Goal: Information Seeking & Learning: Learn about a topic

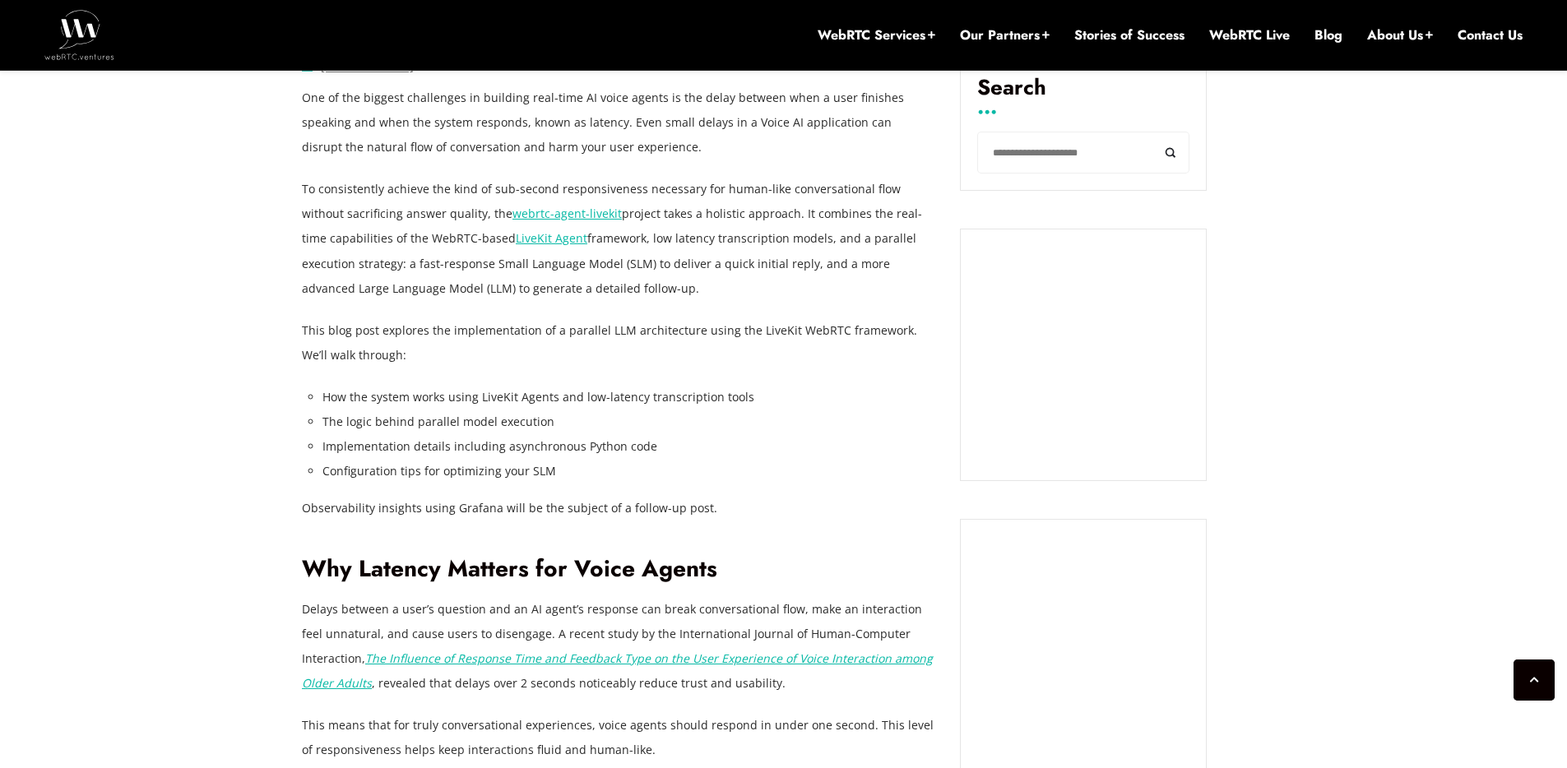
scroll to position [1124, 0]
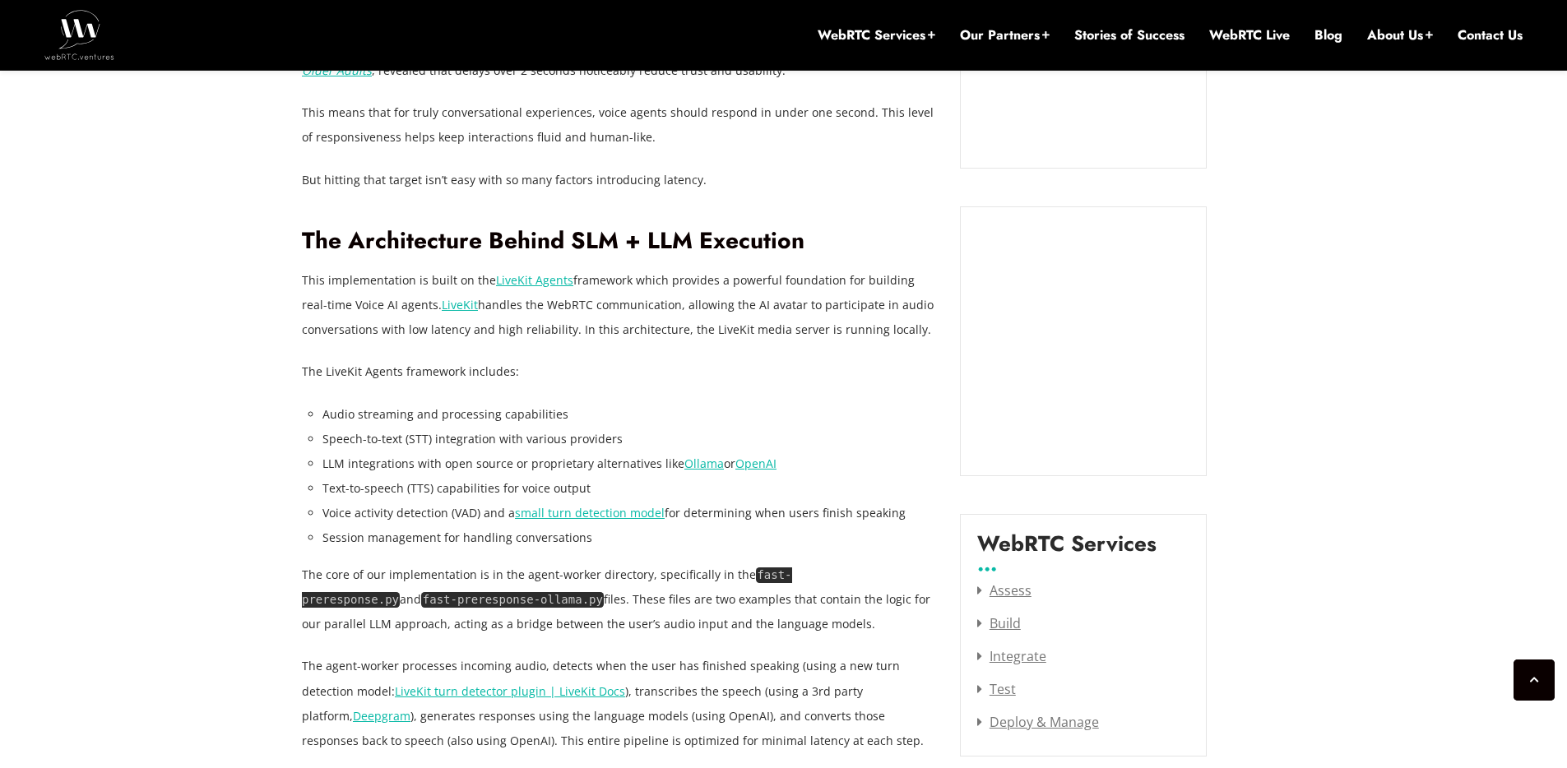
scroll to position [1716, 0]
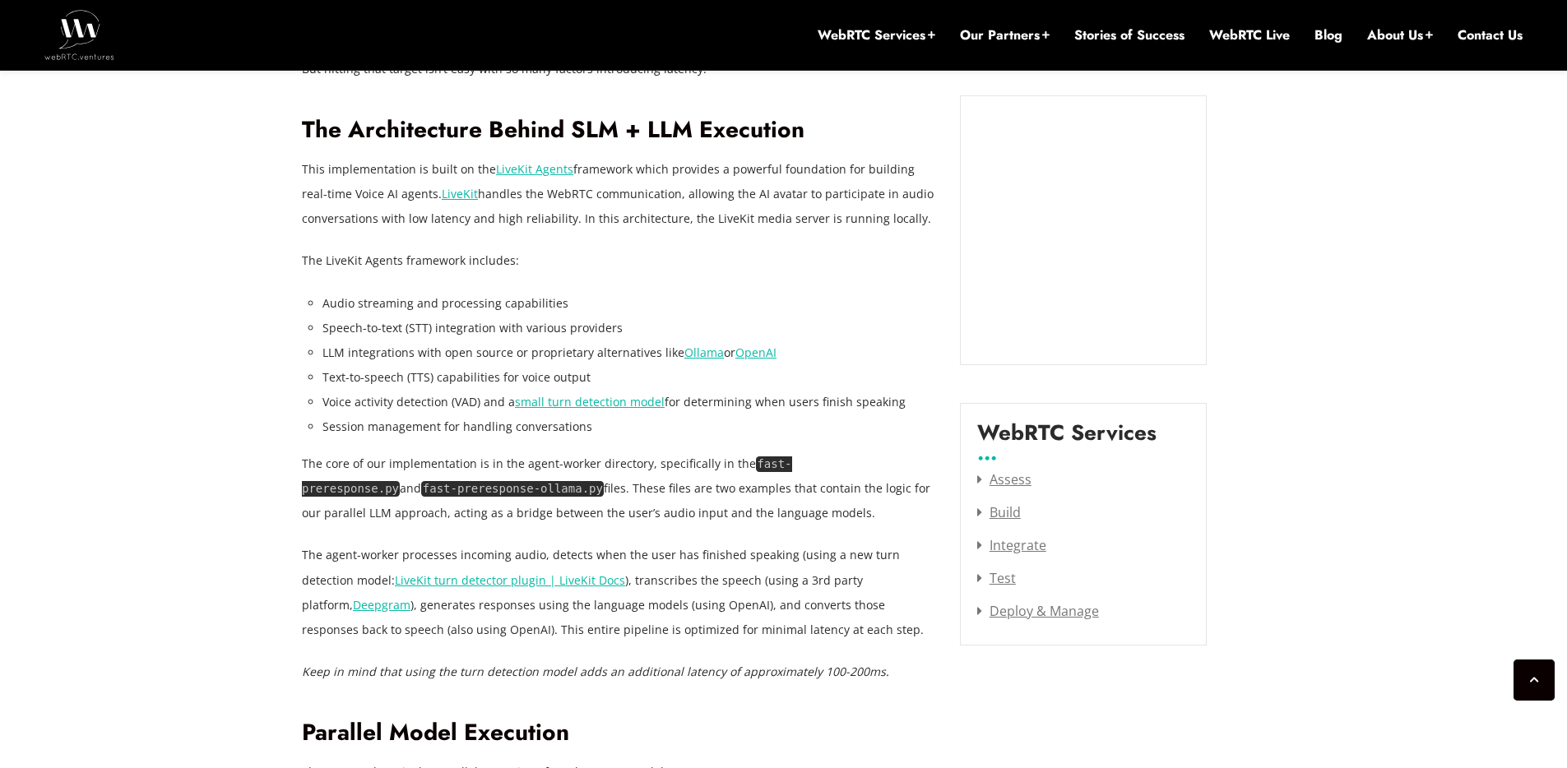
scroll to position [1914, 0]
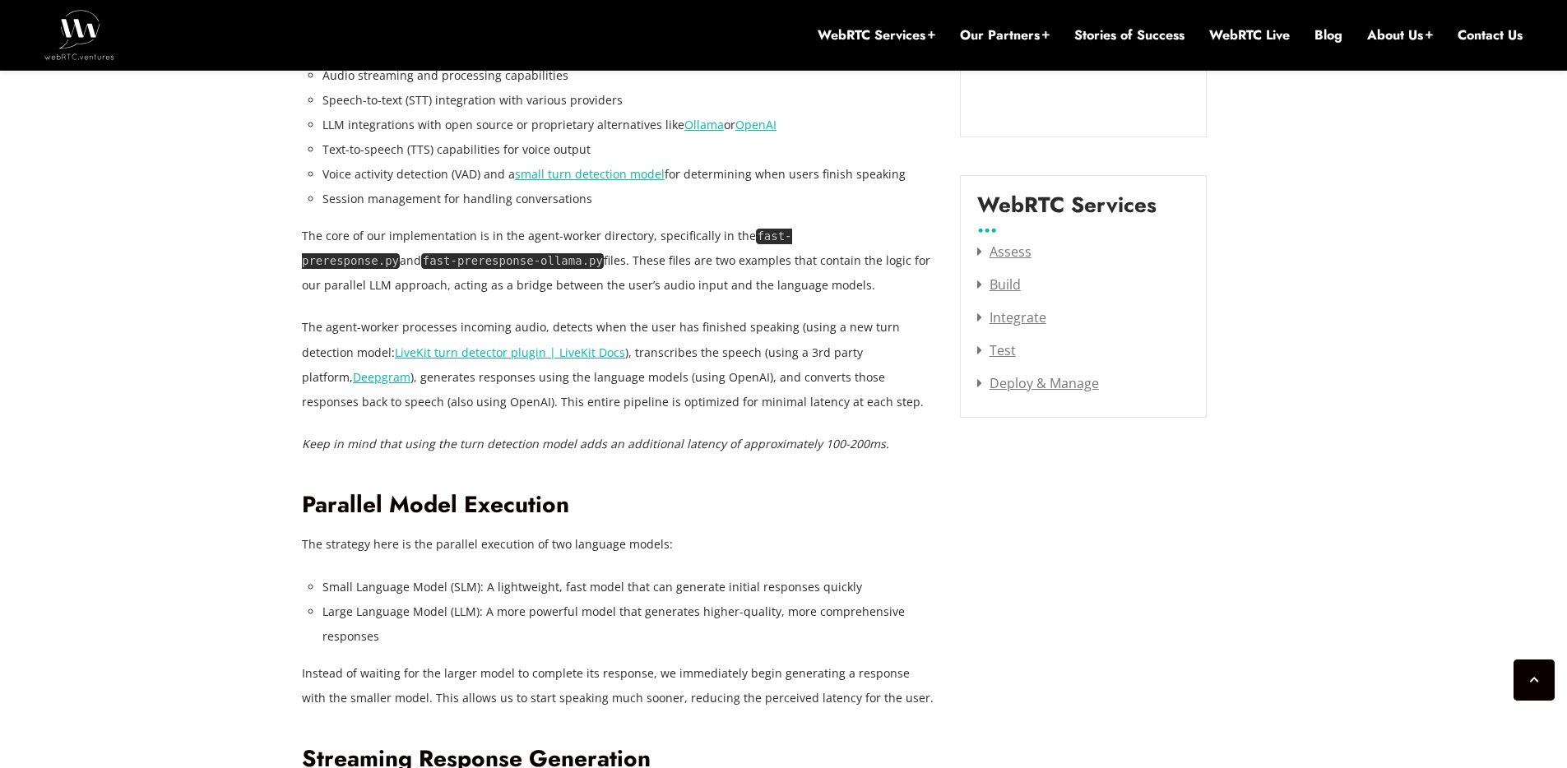
scroll to position [2111, 0]
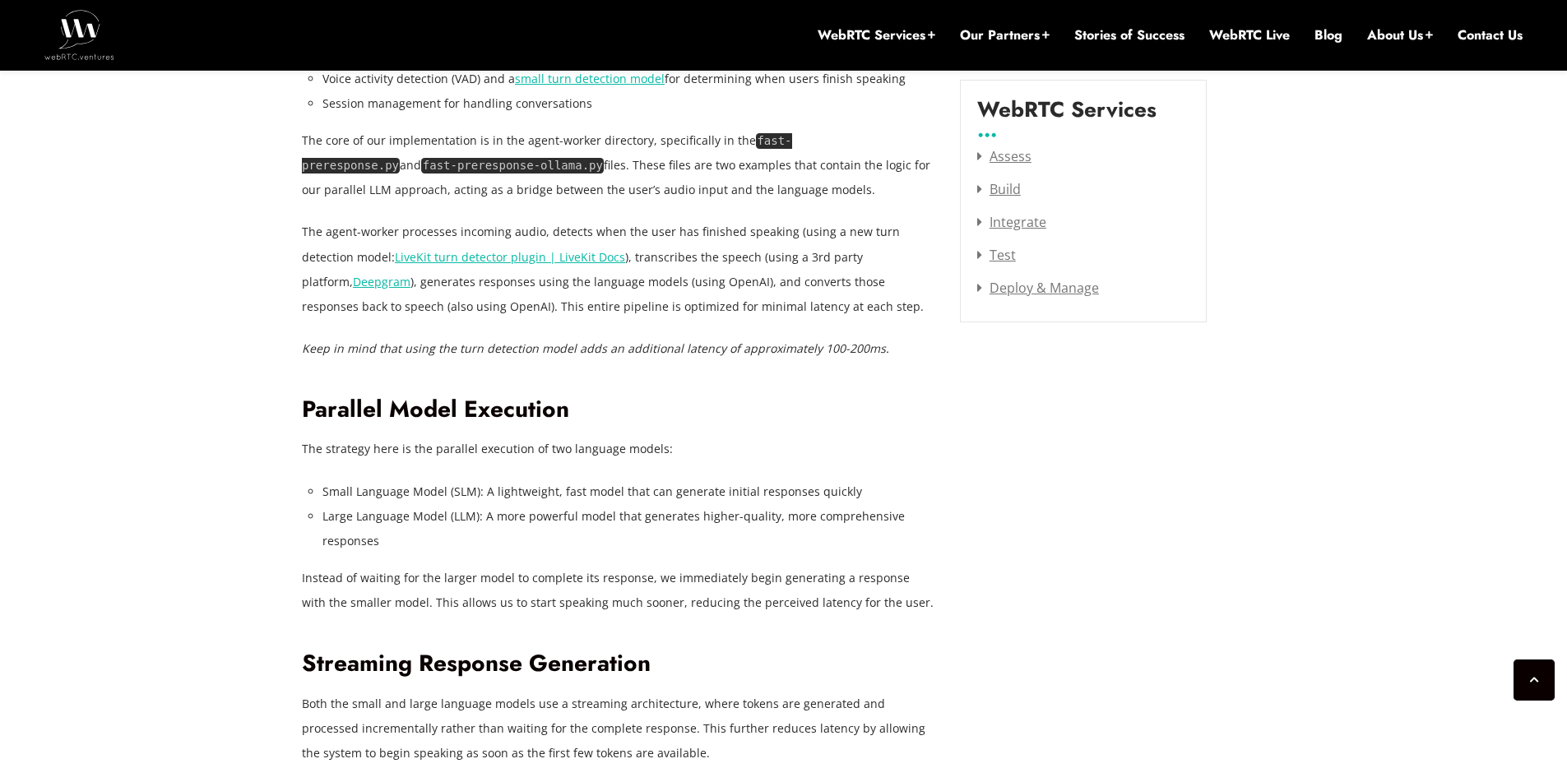
scroll to position [2210, 0]
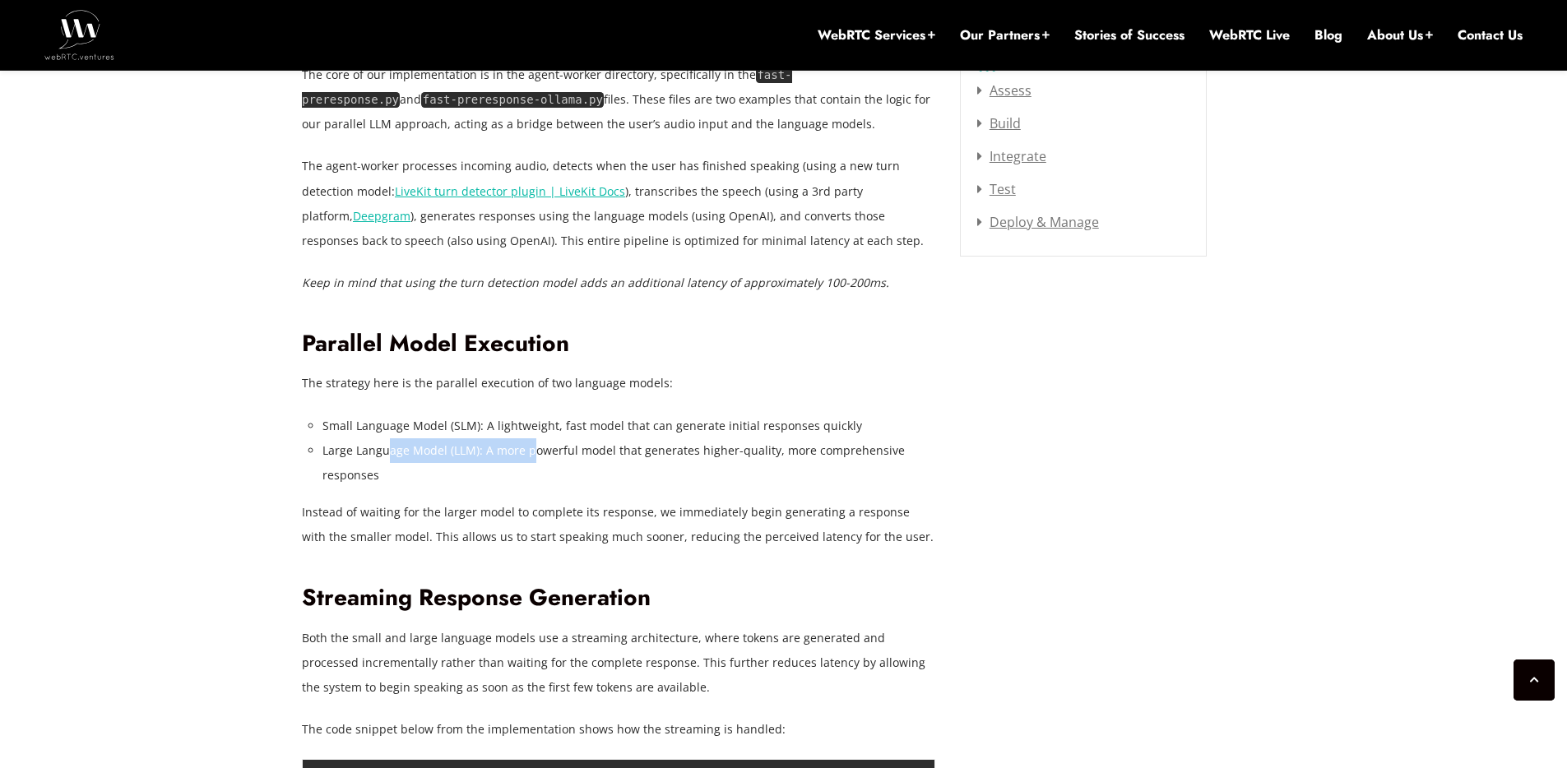
drag, startPoint x: 483, startPoint y: 449, endPoint x: 528, endPoint y: 448, distance: 45.2
click at [528, 448] on li "Large Language Model (LLM): A more powerful model that generates higher-quality…" at bounding box center [628, 462] width 613 height 49
drag, startPoint x: 559, startPoint y: 447, endPoint x: 724, endPoint y: 456, distance: 165.6
click at [721, 456] on li "Large Language Model (LLM): A more powerful model that generates higher-quality…" at bounding box center [628, 462] width 613 height 49
click at [724, 456] on li "Large Language Model (LLM): A more powerful model that generates higher-quality…" at bounding box center [628, 462] width 613 height 49
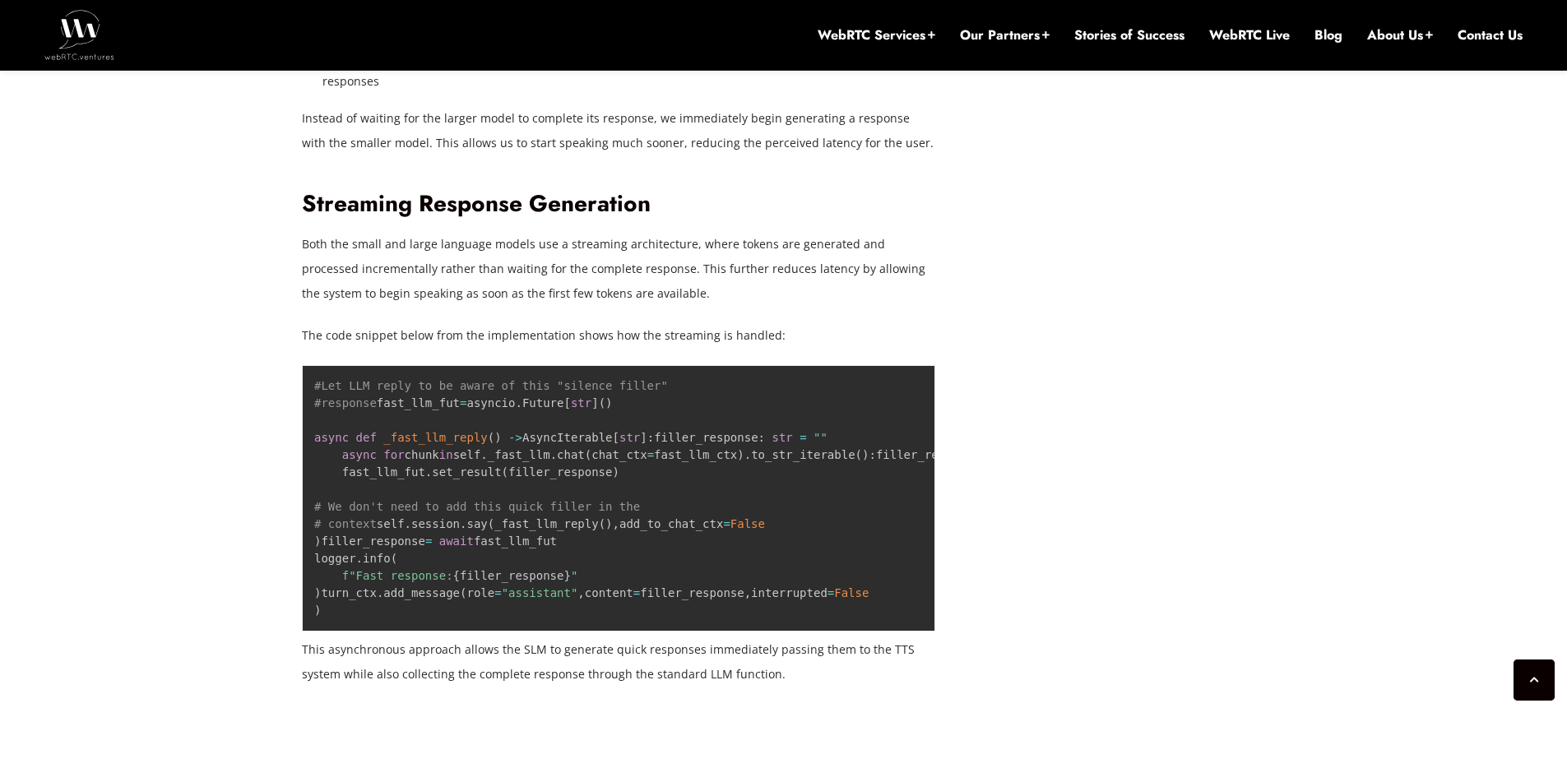
scroll to position [2604, 0]
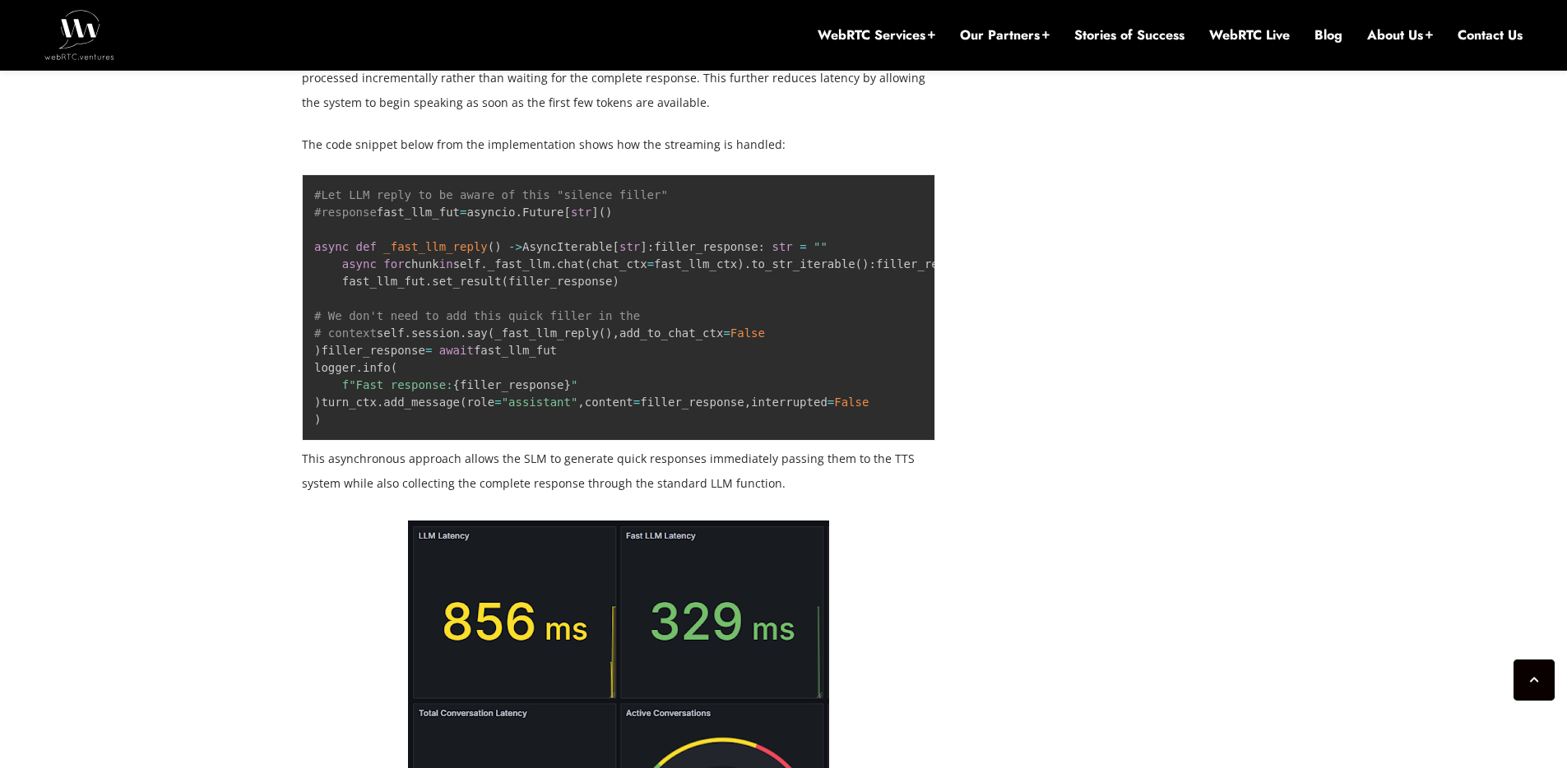
scroll to position [2802, 0]
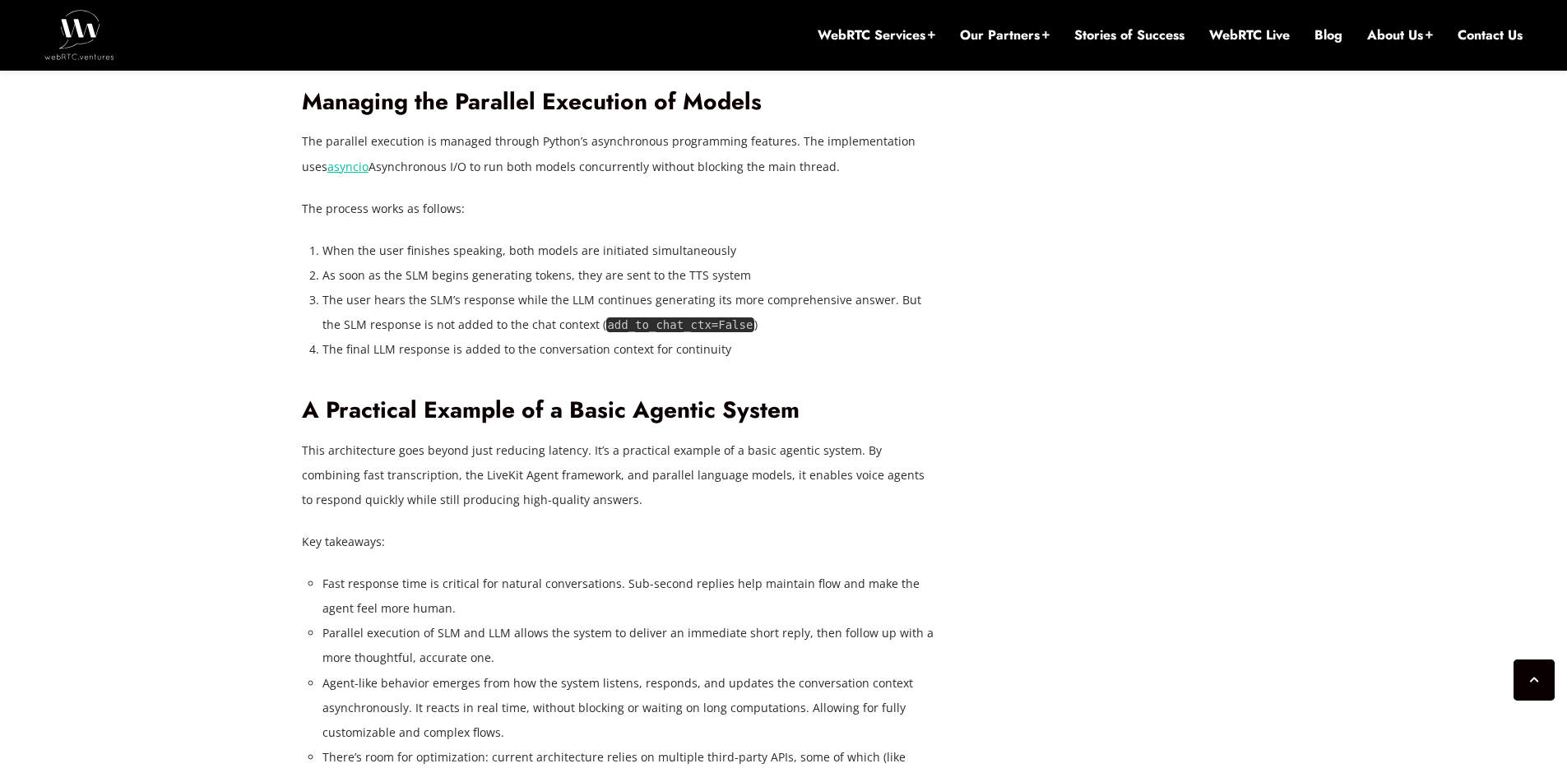
scroll to position [4114, 0]
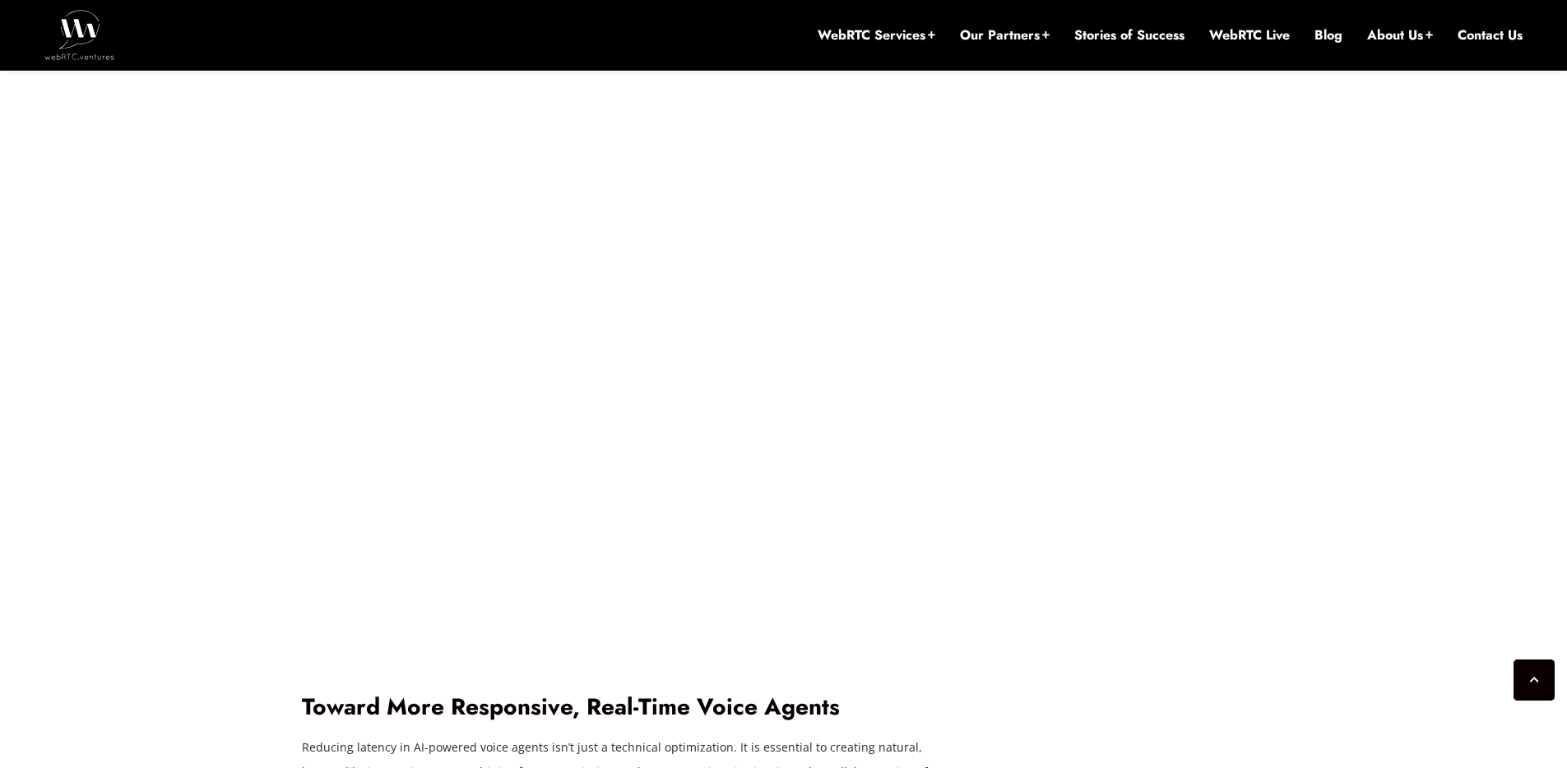
scroll to position [5117, 0]
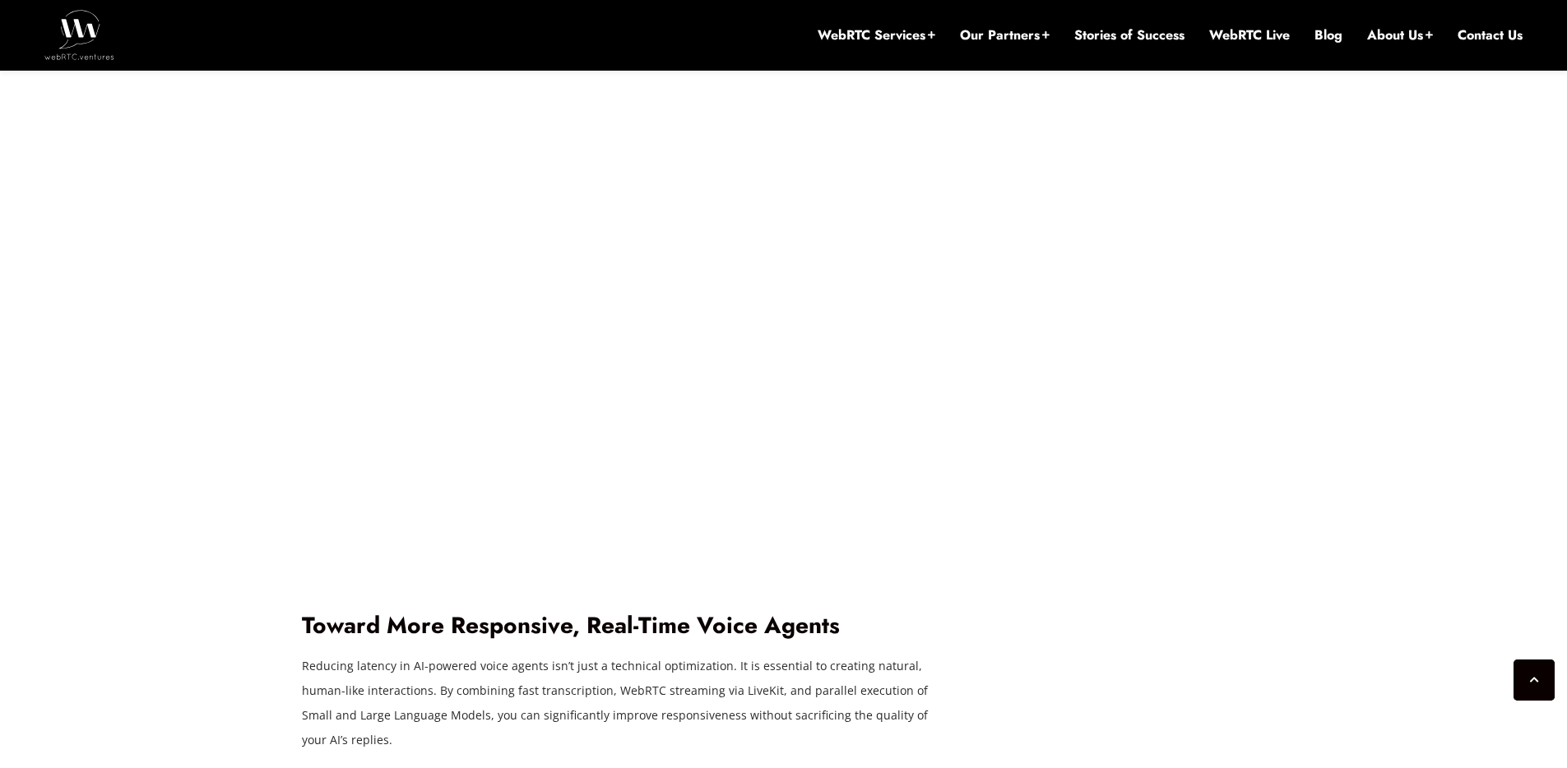
scroll to position [5215, 0]
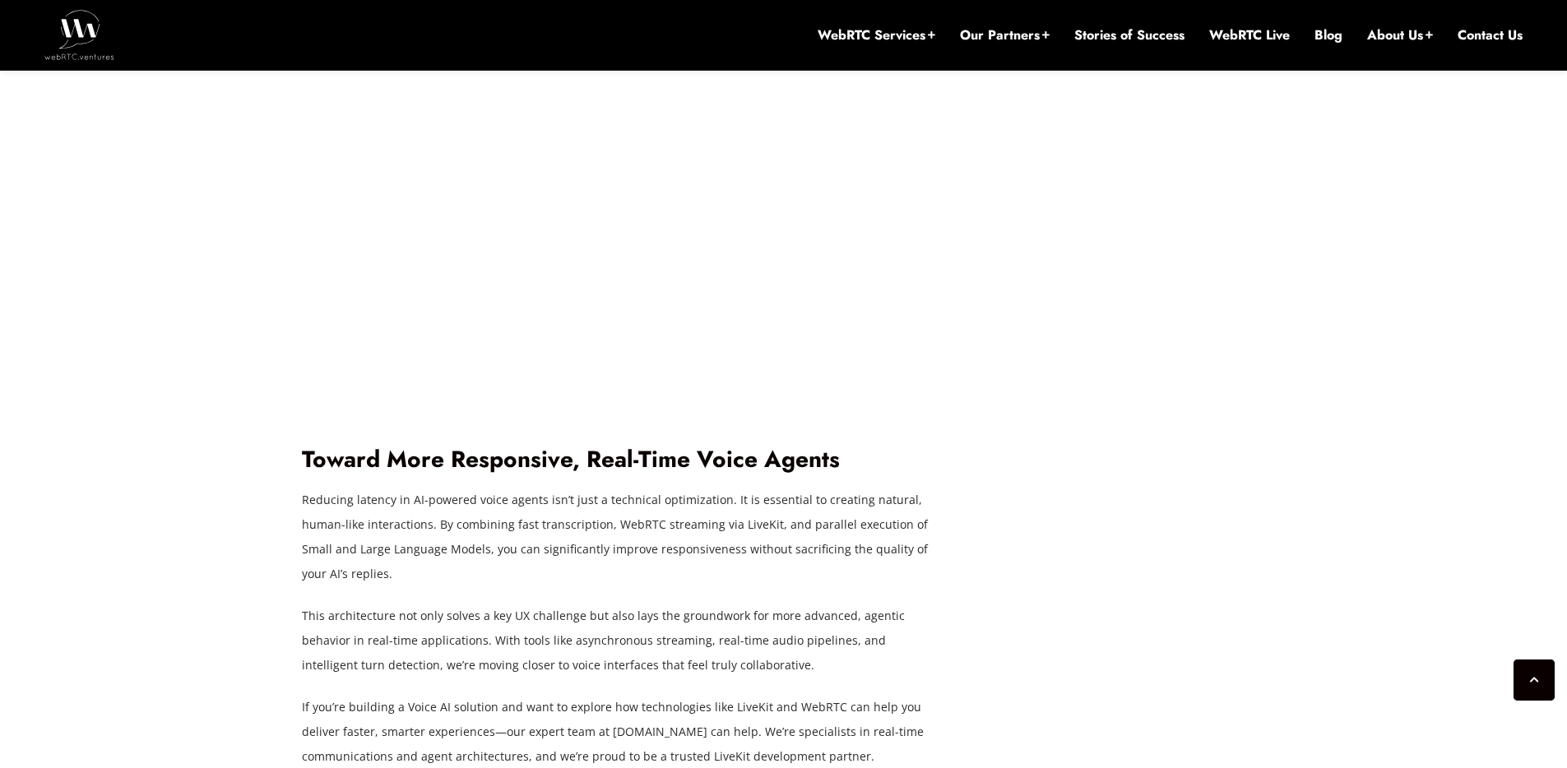
scroll to position [5314, 0]
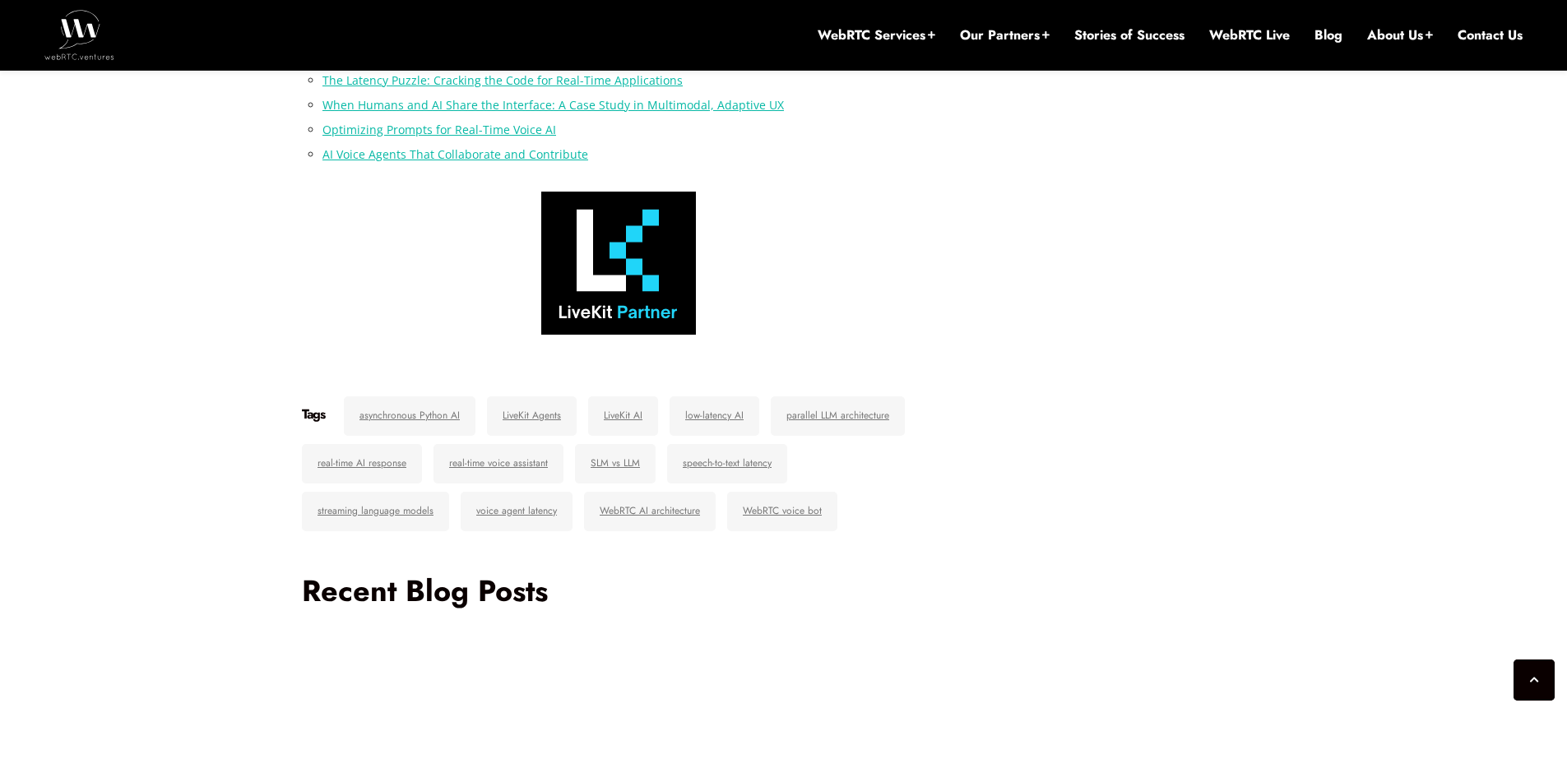
scroll to position [6199, 0]
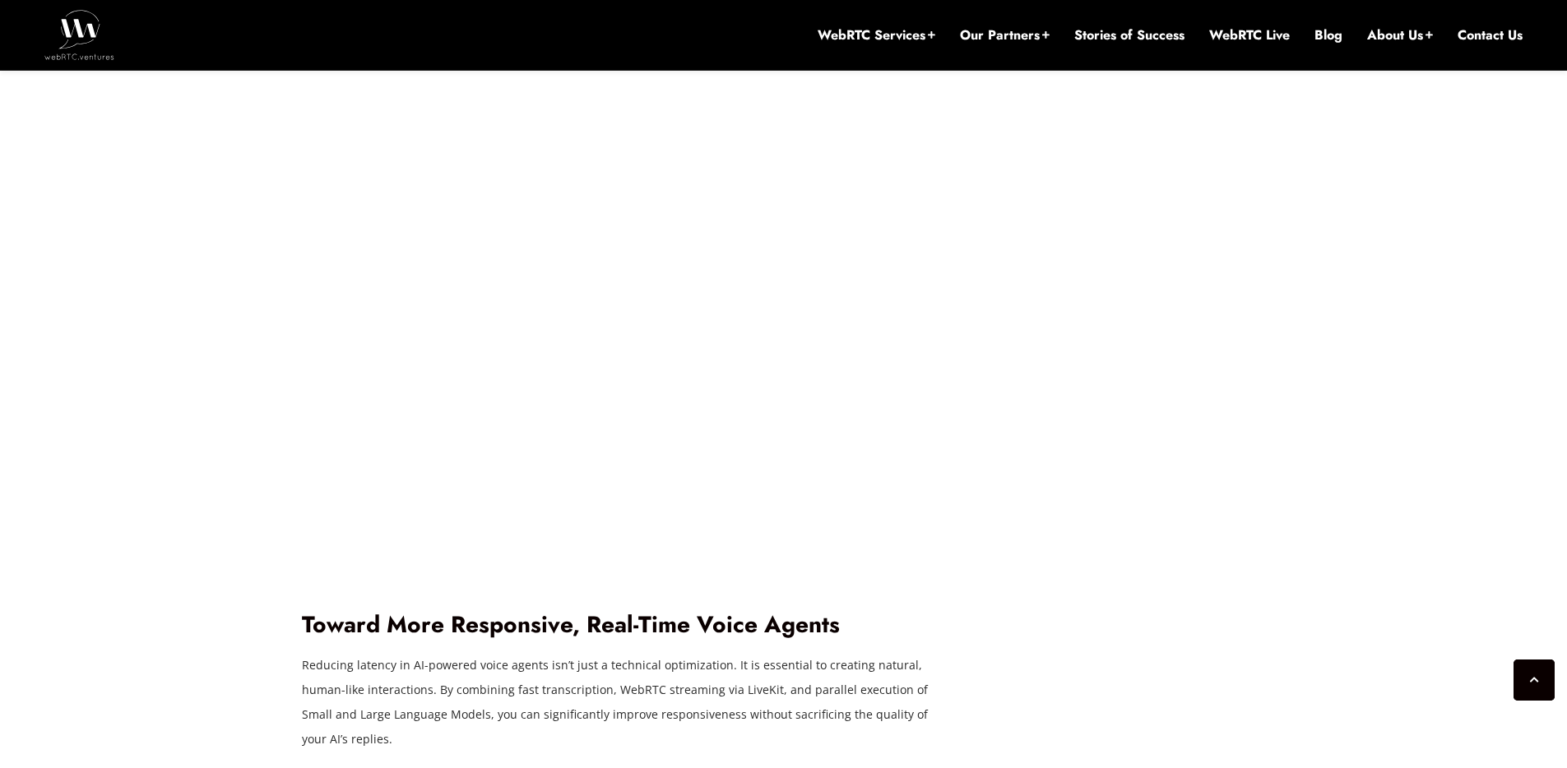
scroll to position [5205, 0]
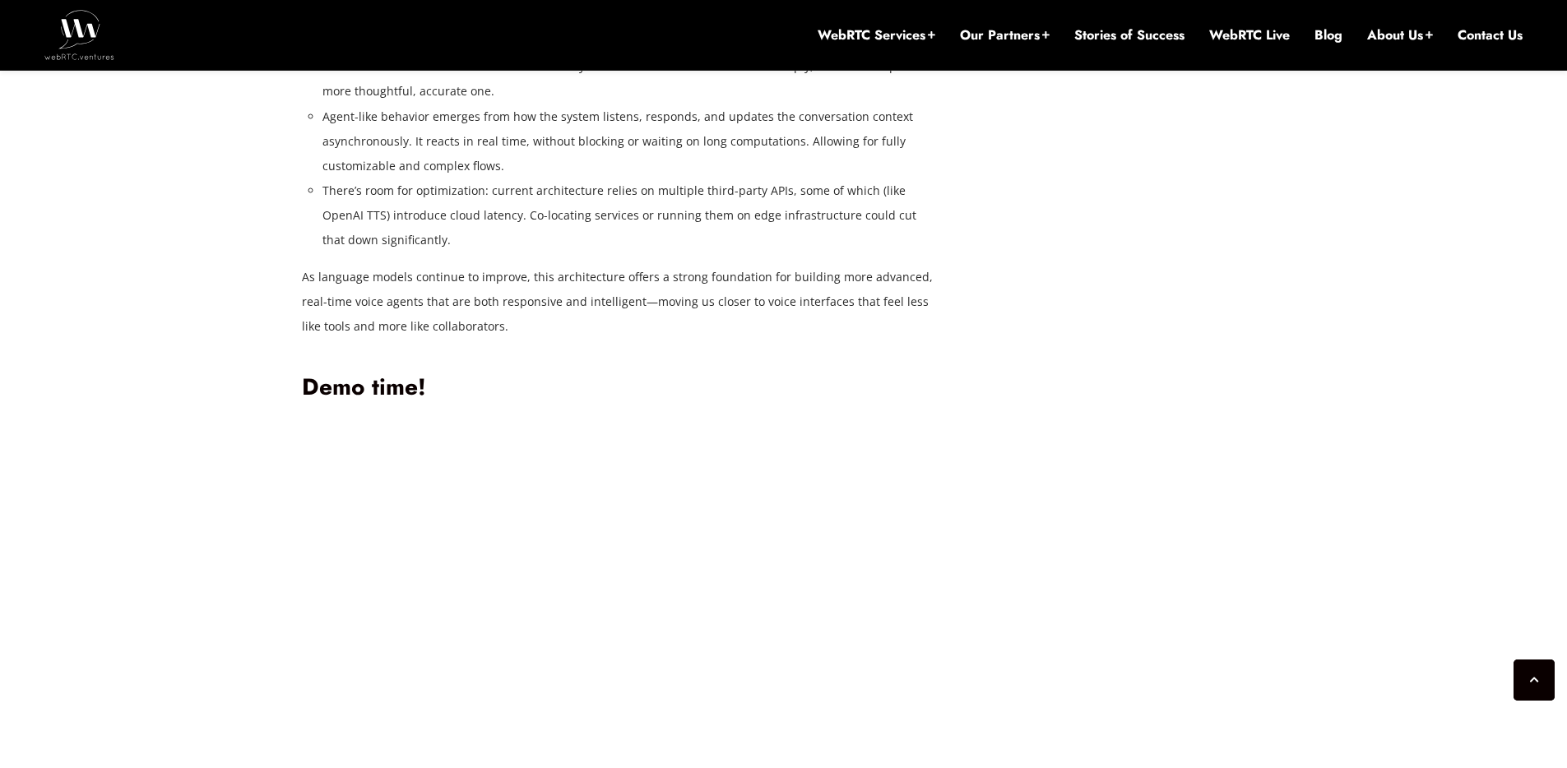
scroll to position [4595, 0]
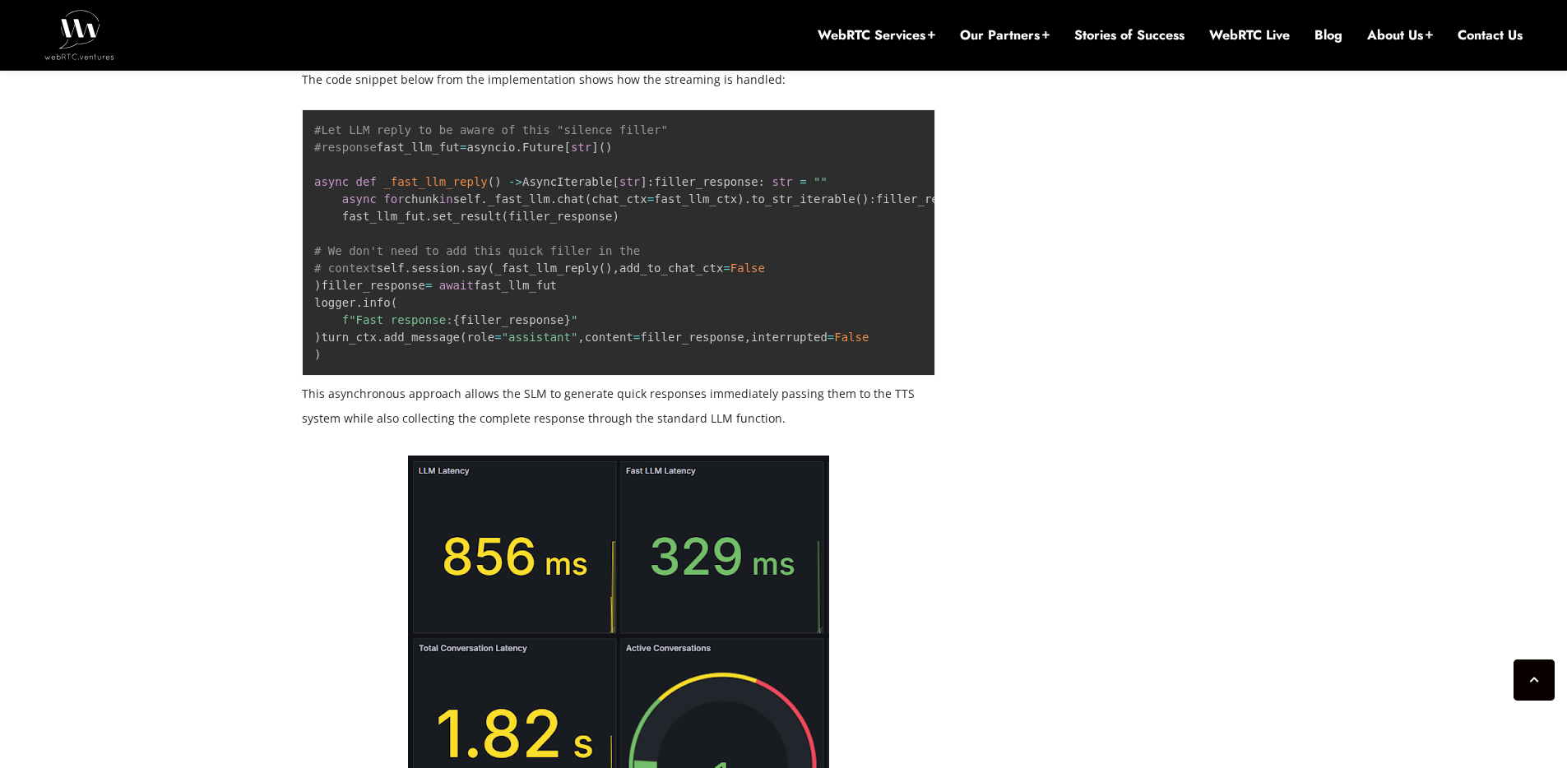
scroll to position [2900, 0]
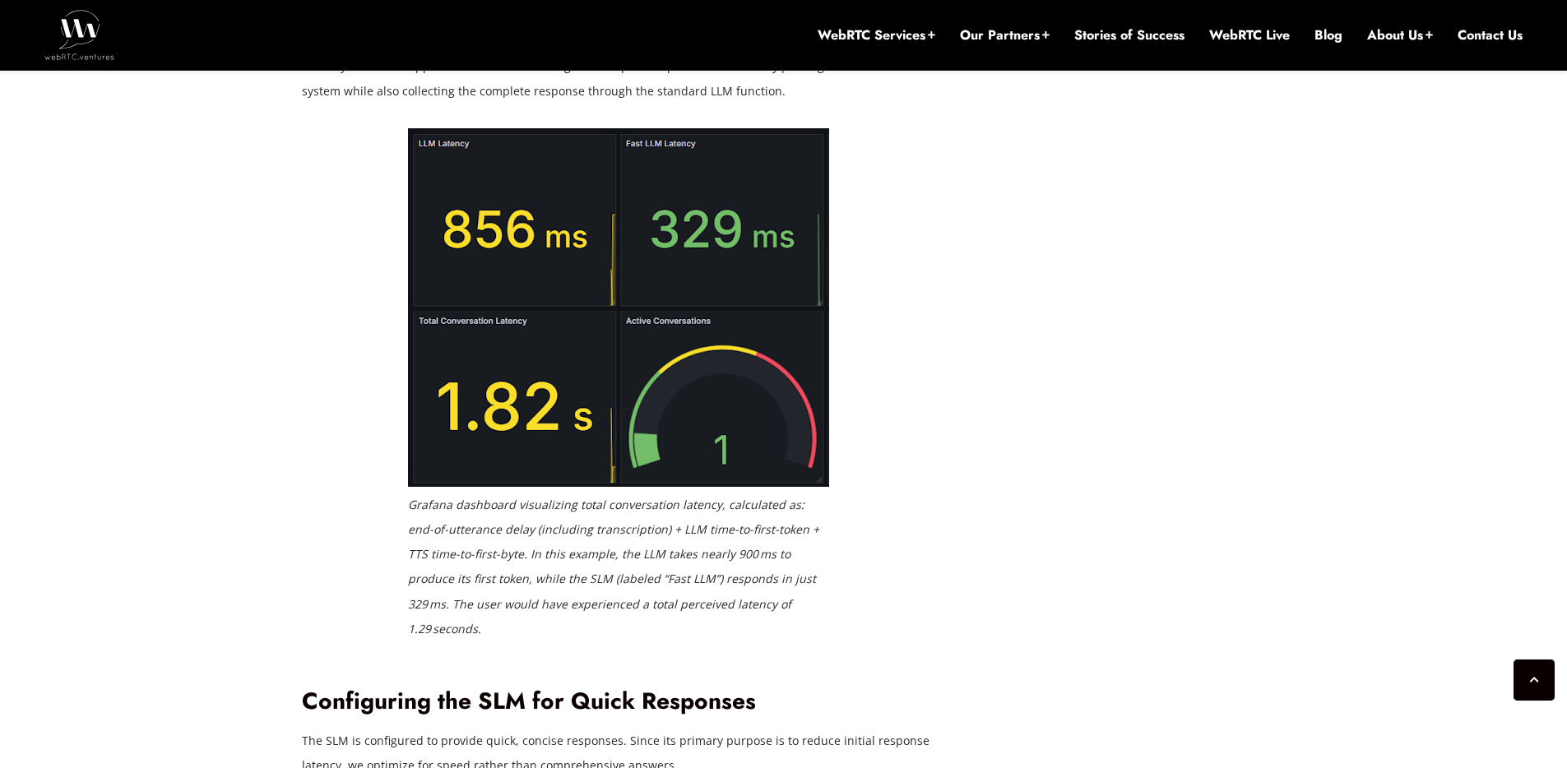
scroll to position [3295, 0]
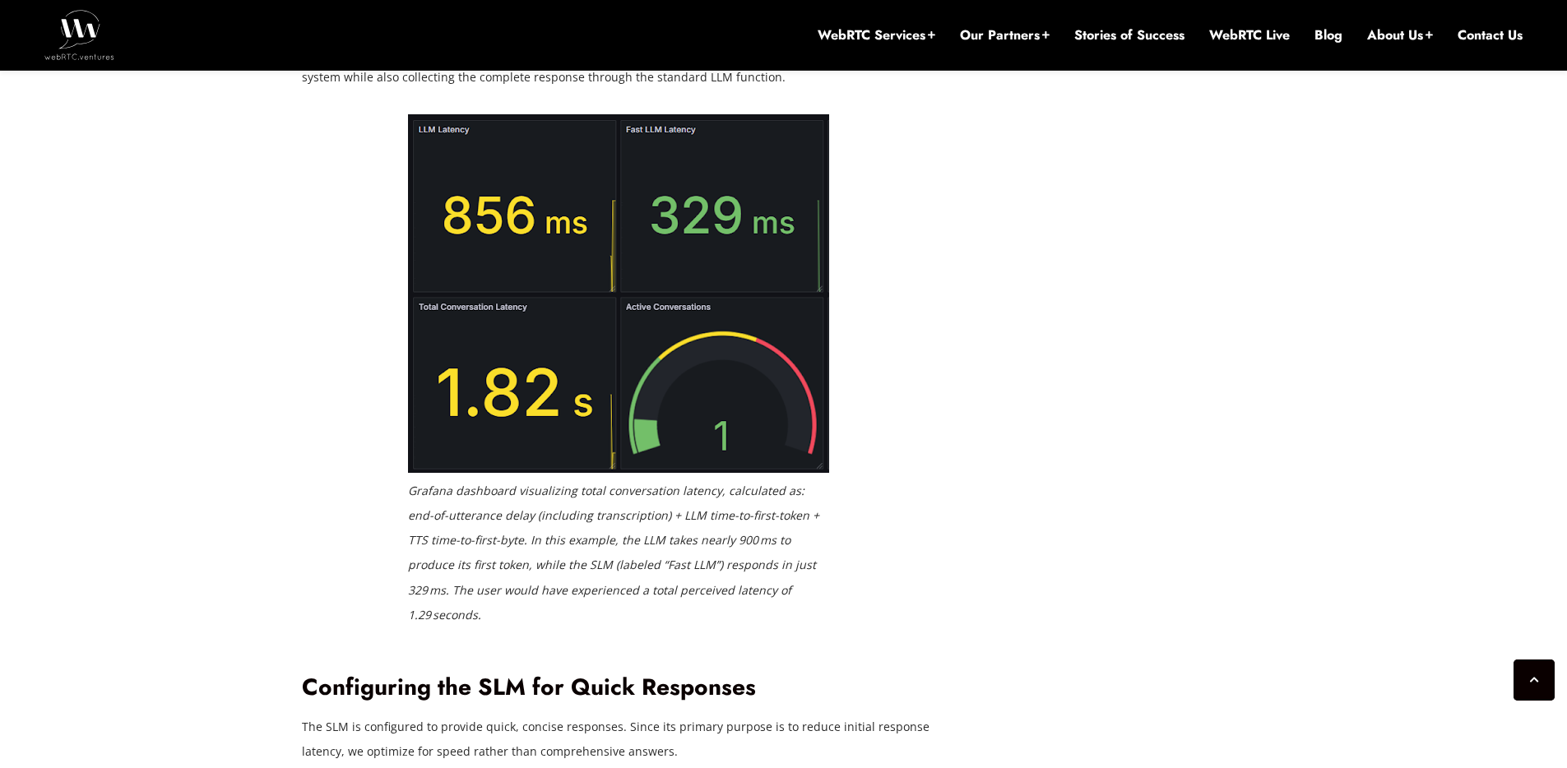
scroll to position [3196, 0]
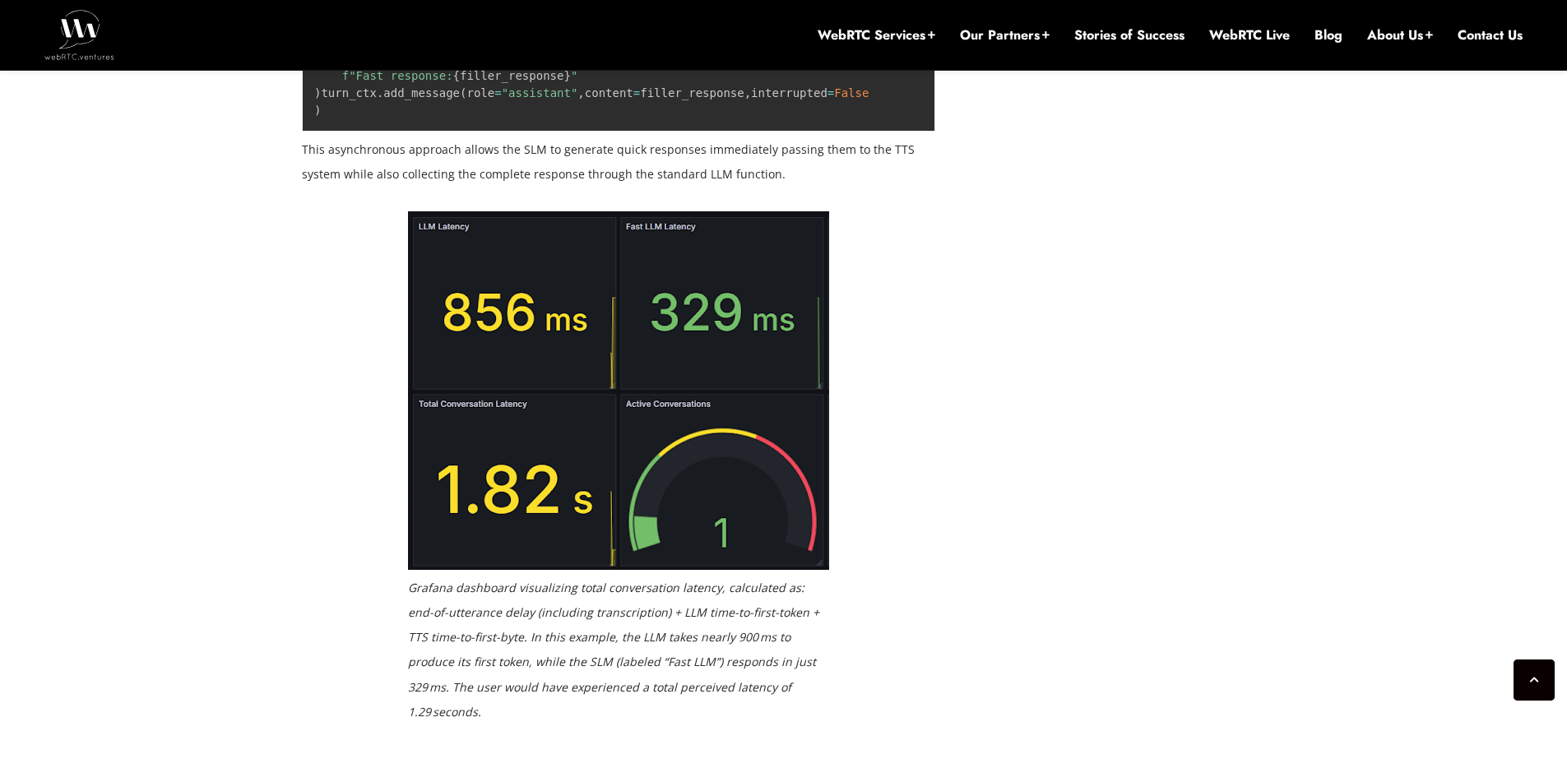
scroll to position [3098, 0]
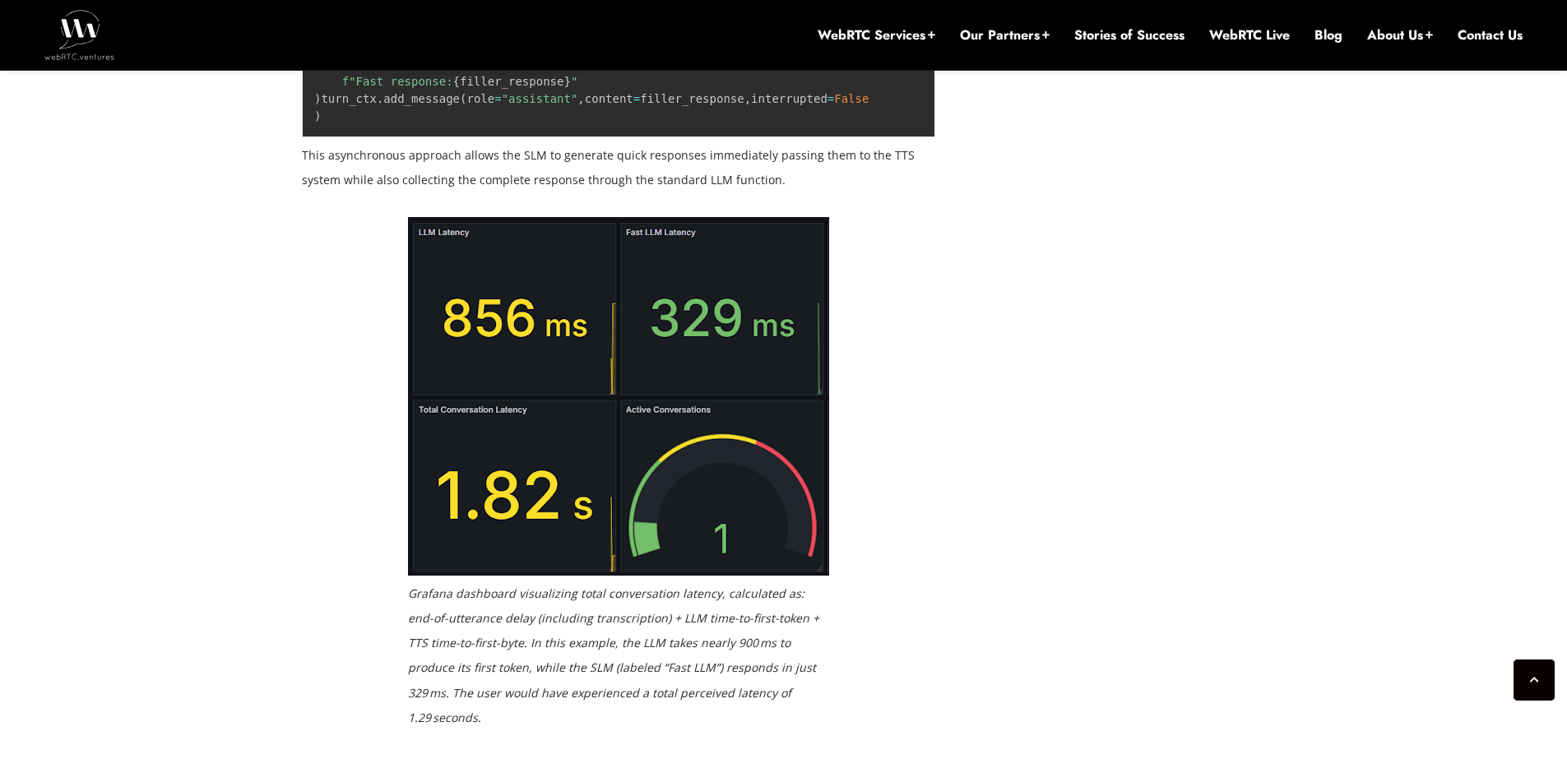
click at [447, 553] on img at bounding box center [618, 396] width 421 height 359
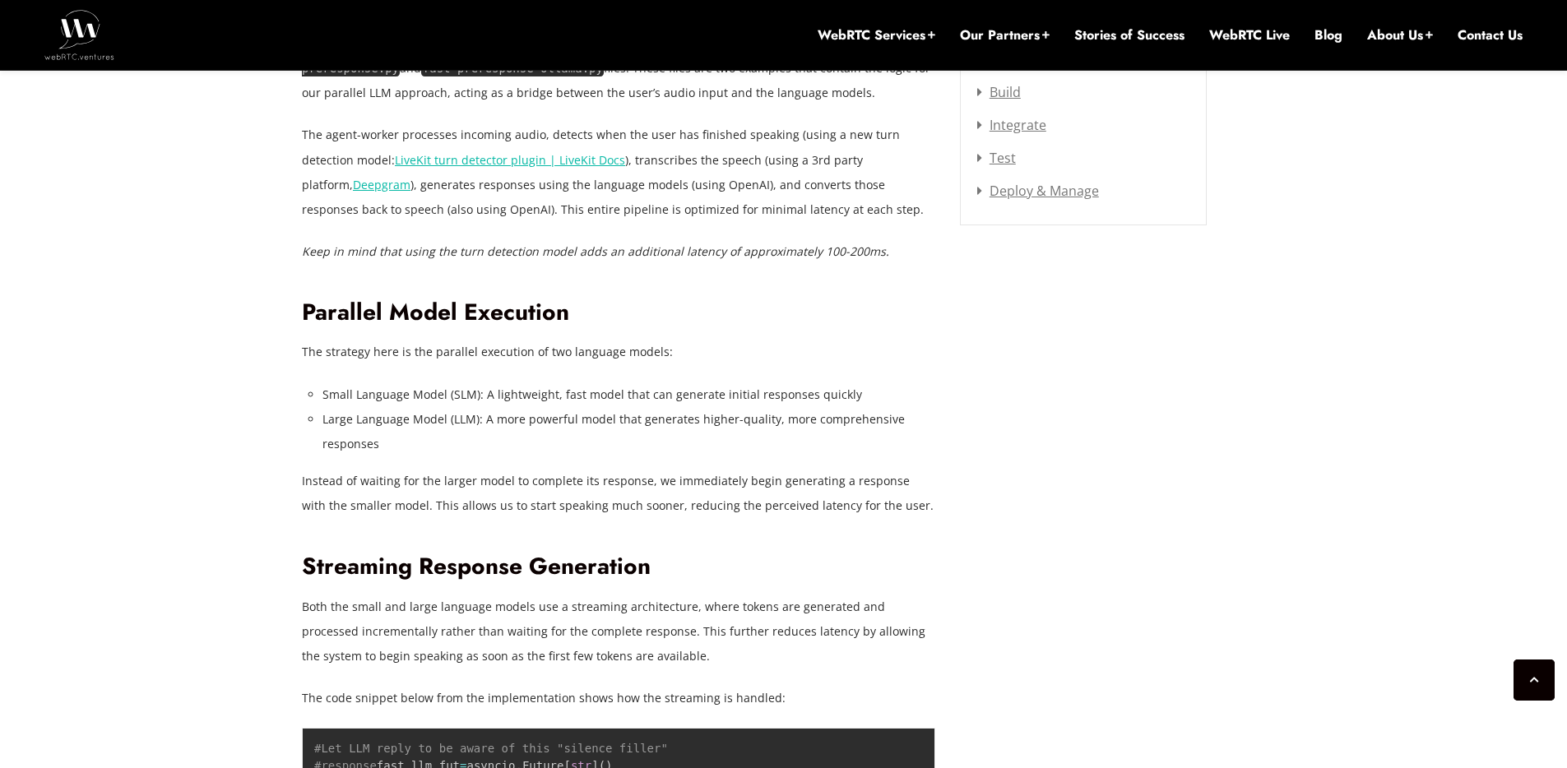
scroll to position [2178, 0]
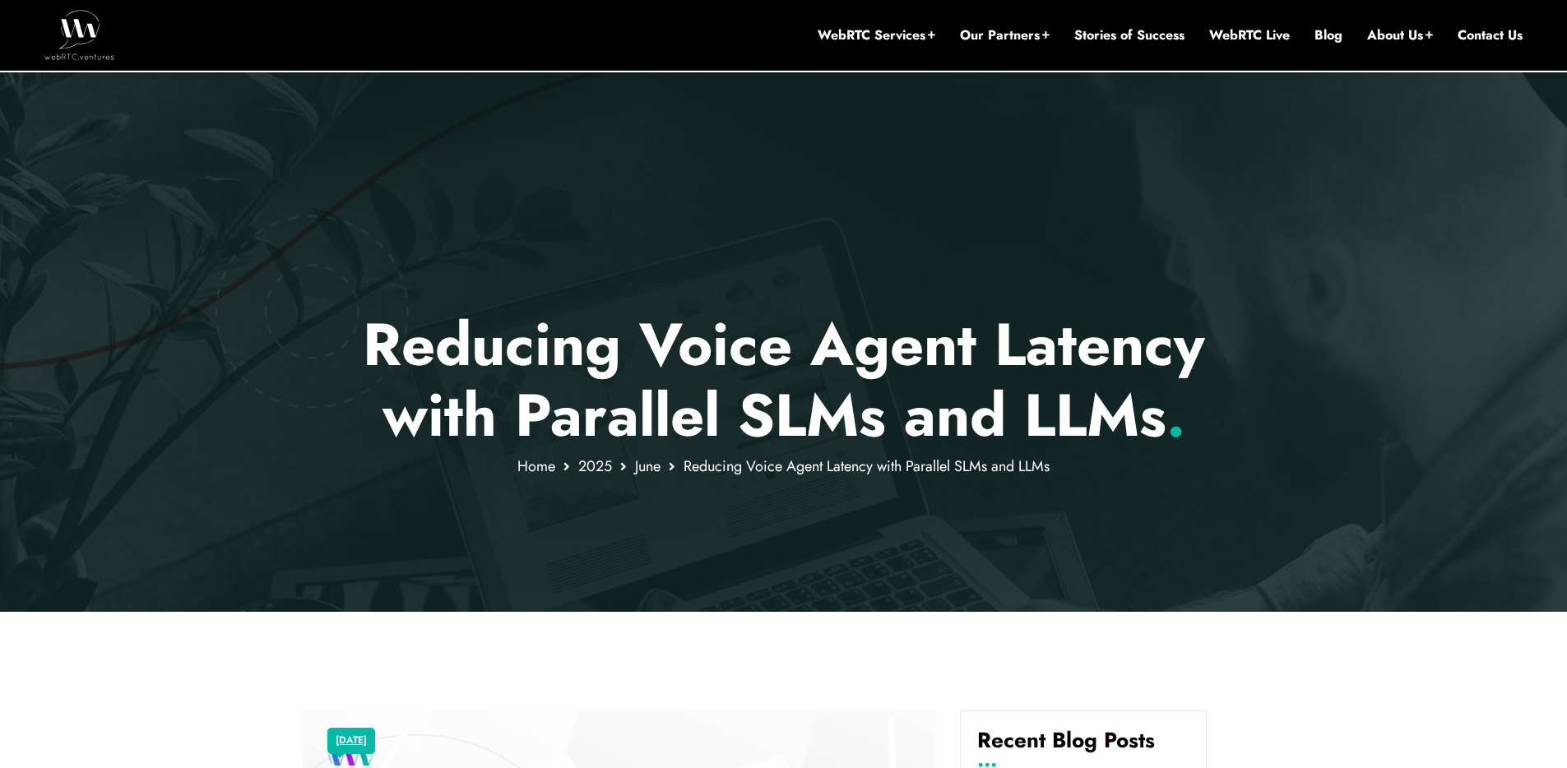
scroll to position [0, 0]
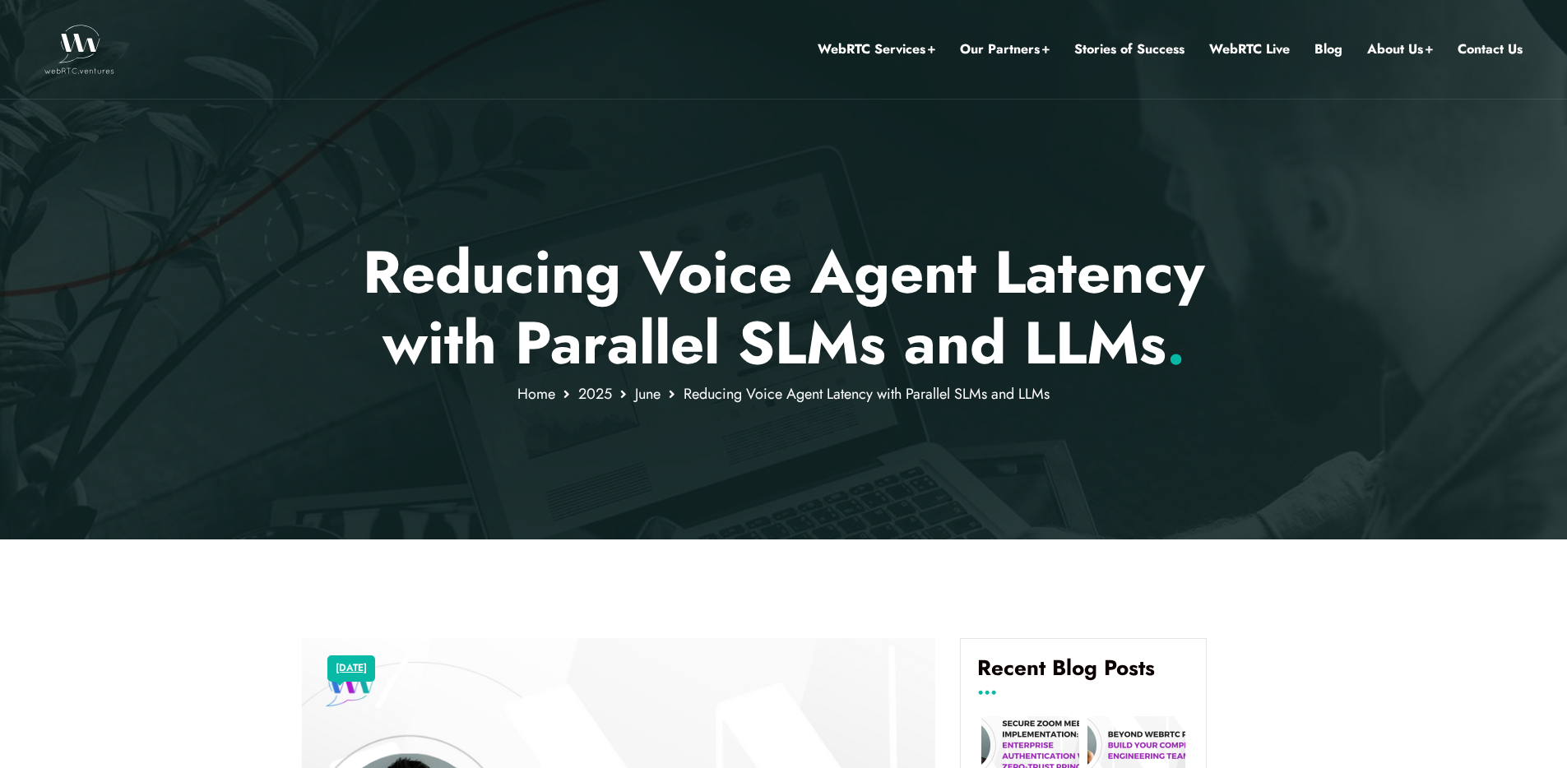
click at [172, 405] on div at bounding box center [783, 269] width 1567 height 539
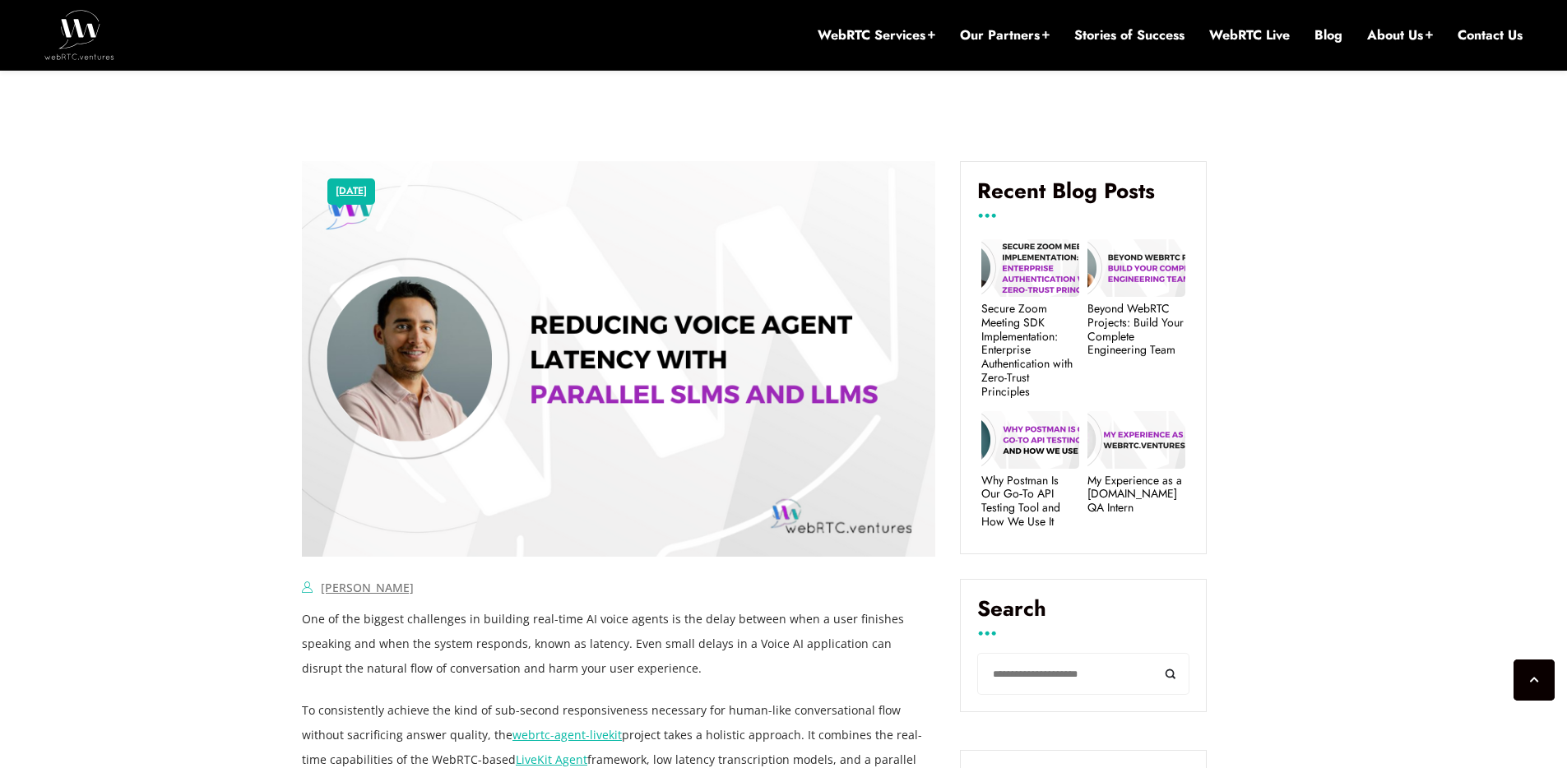
scroll to position [697, 0]
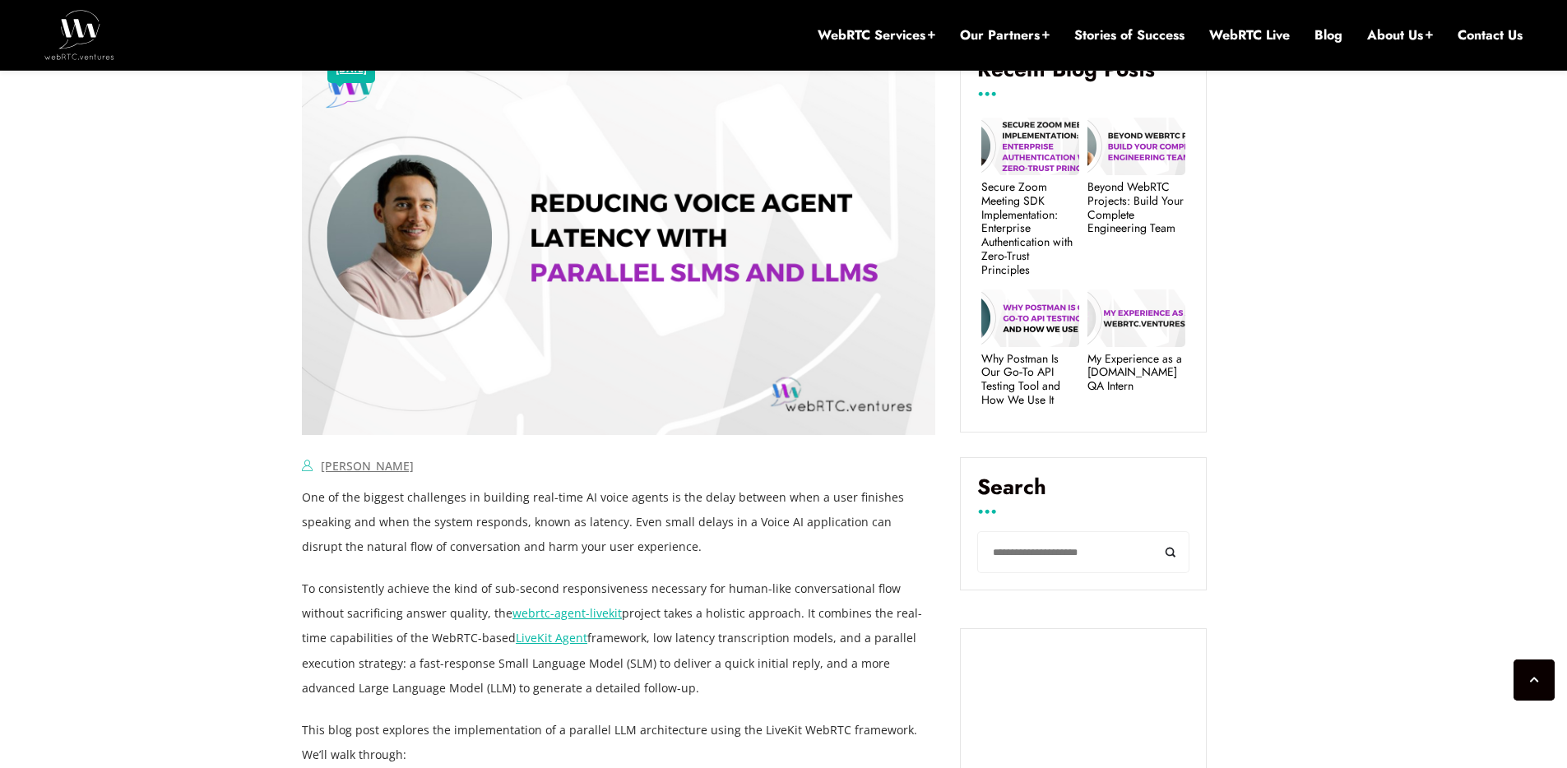
drag, startPoint x: 1248, startPoint y: 391, endPoint x: 1266, endPoint y: 386, distance: 18.0
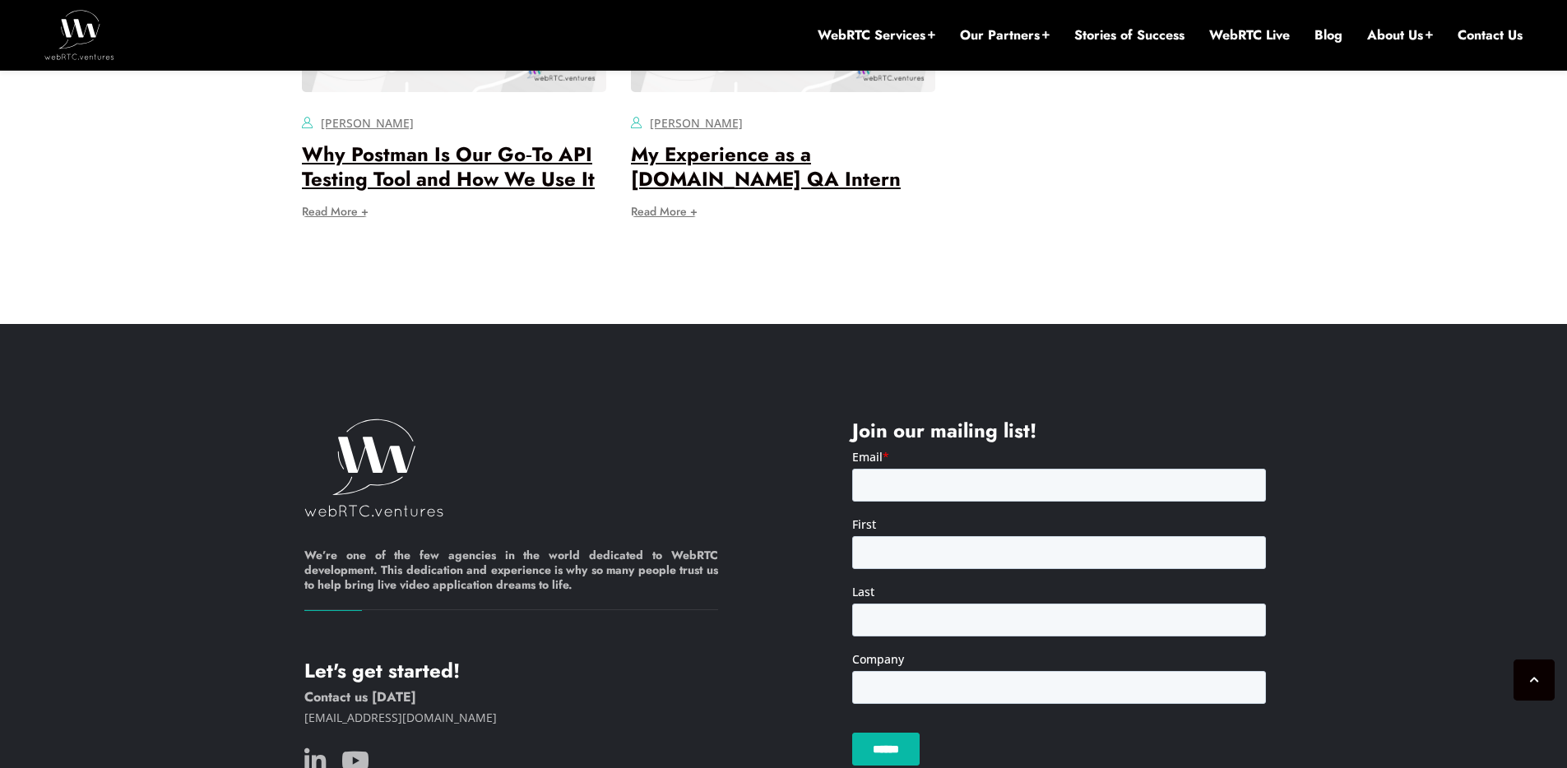
scroll to position [7152, 0]
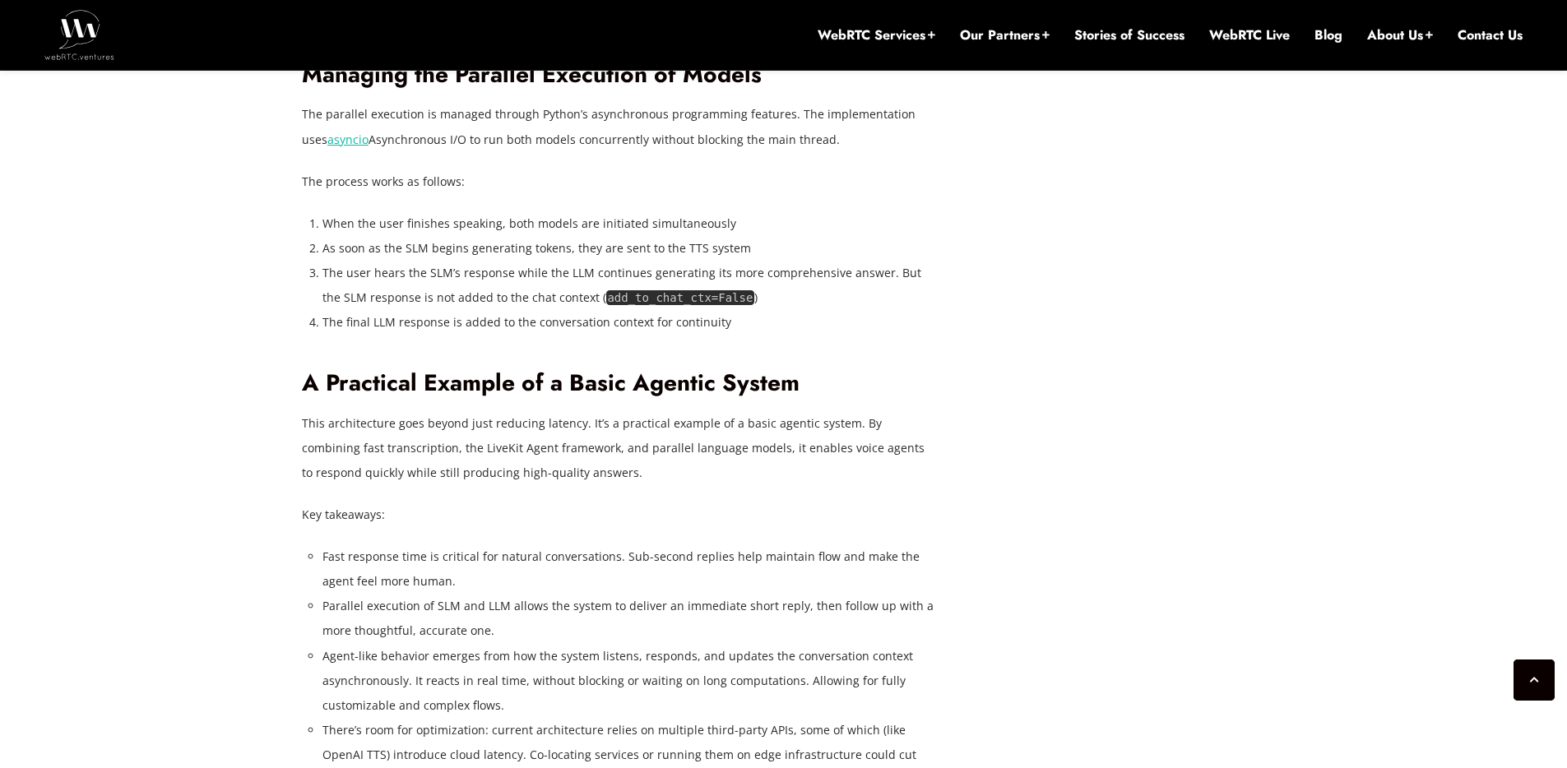
scroll to position [4021, 0]
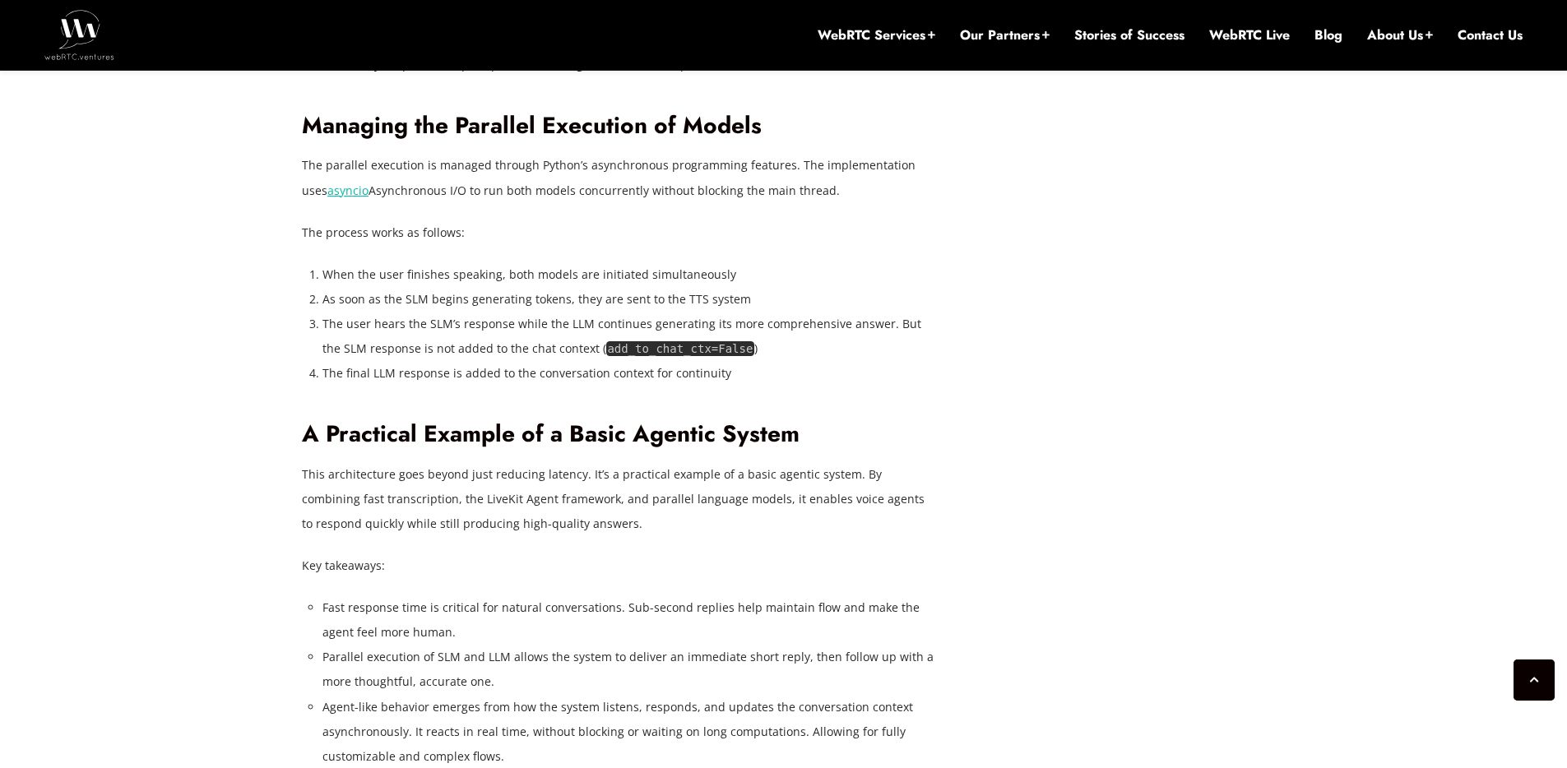
click at [183, 527] on div "[DATE] [PERSON_NAME] Comments Off on Reducing Voice Agent Latency with Parallel…" at bounding box center [783, 88] width 1567 height 6943
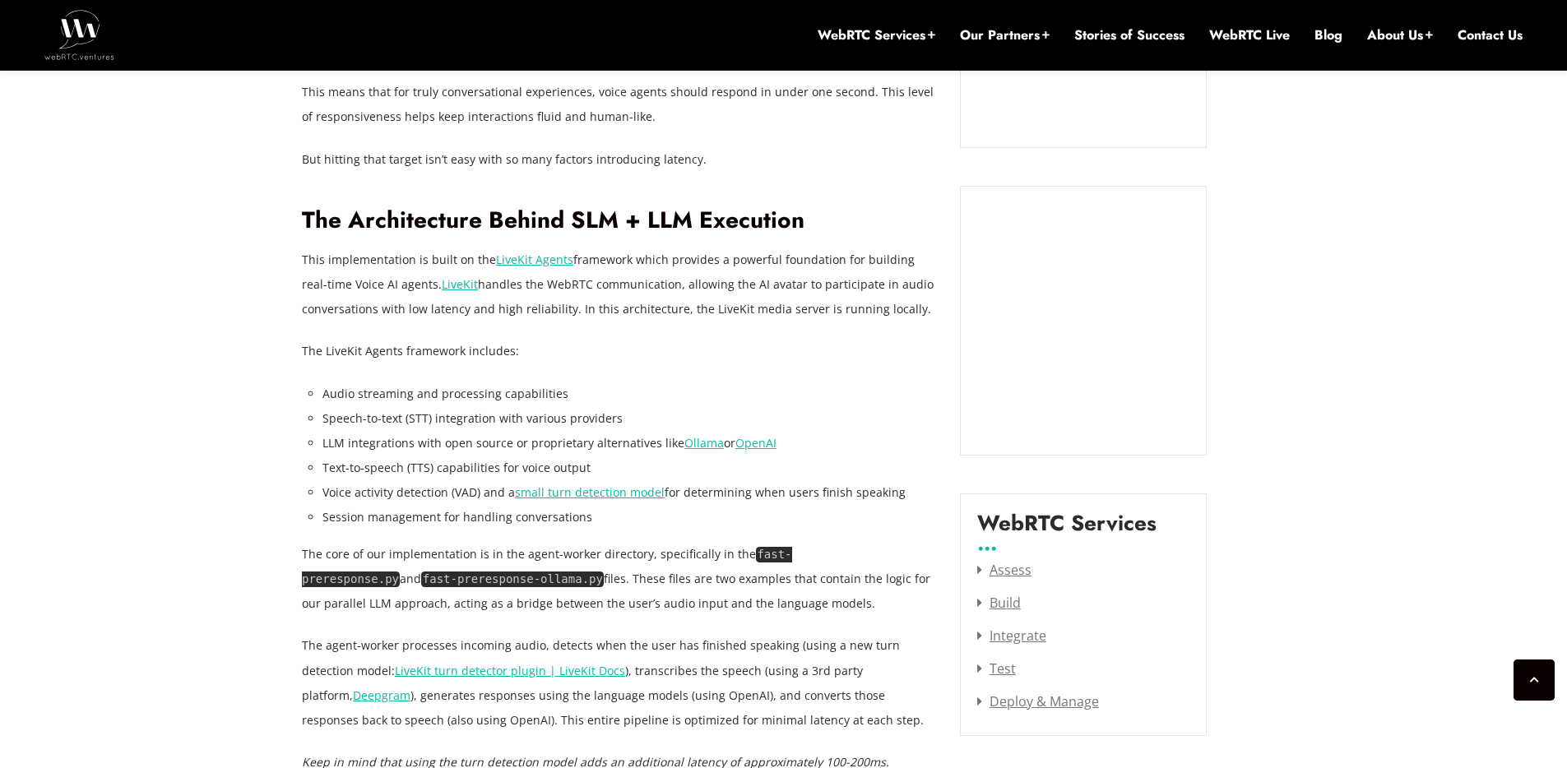
scroll to position [1665, 0]
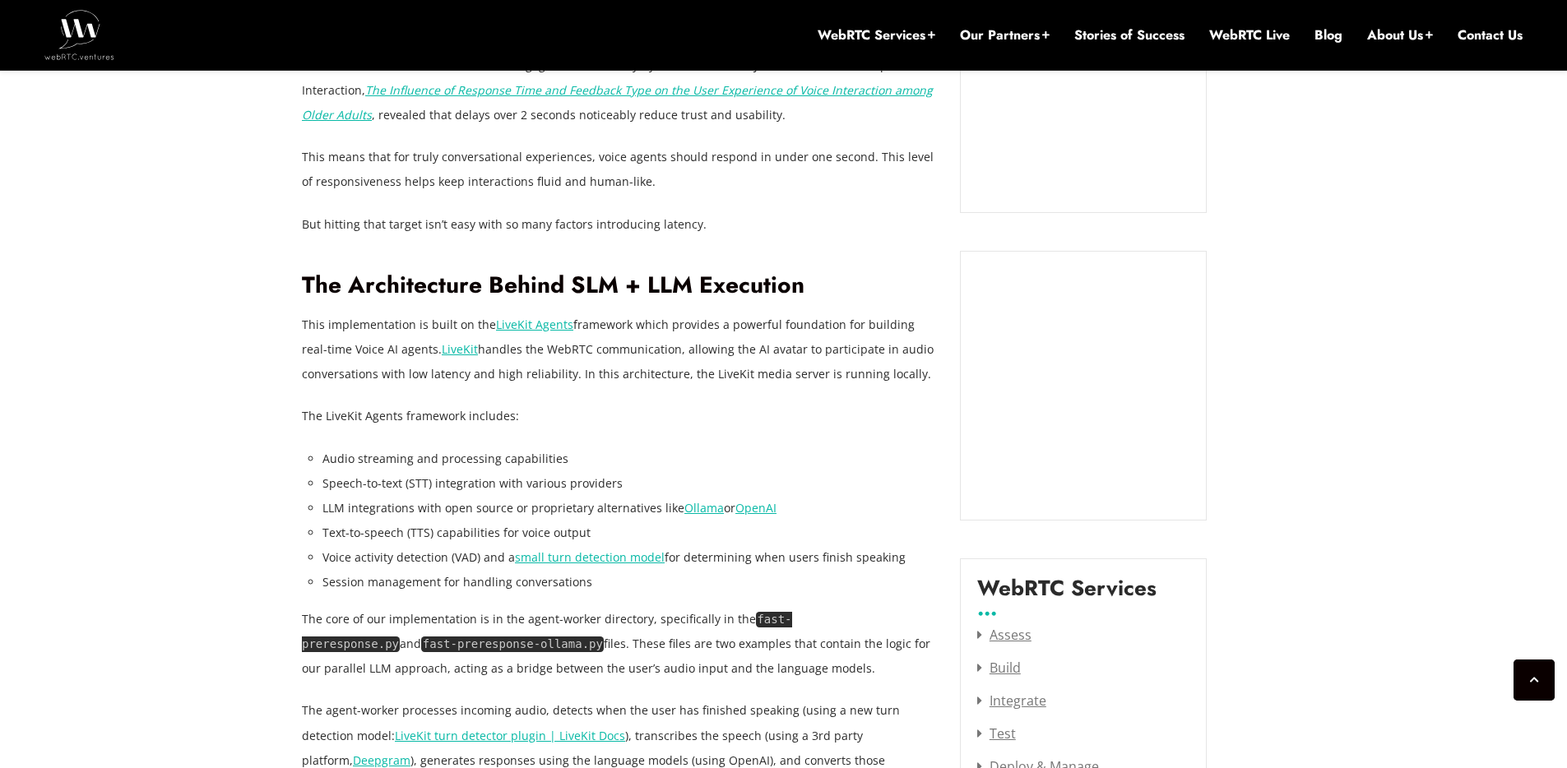
drag, startPoint x: 215, startPoint y: 480, endPoint x: 215, endPoint y: 465, distance: 15.6
